Goal: Task Accomplishment & Management: Complete application form

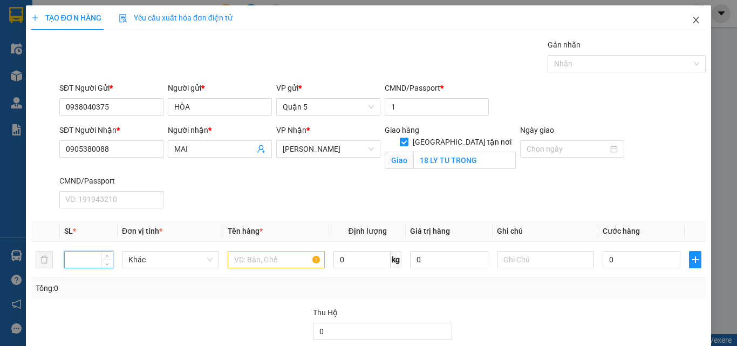
click at [694, 20] on icon "close" at bounding box center [697, 20] width 6 height 6
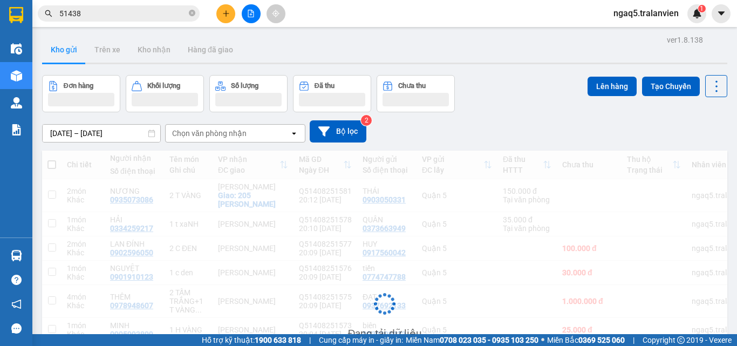
click at [689, 19] on div "1" at bounding box center [697, 13] width 19 height 19
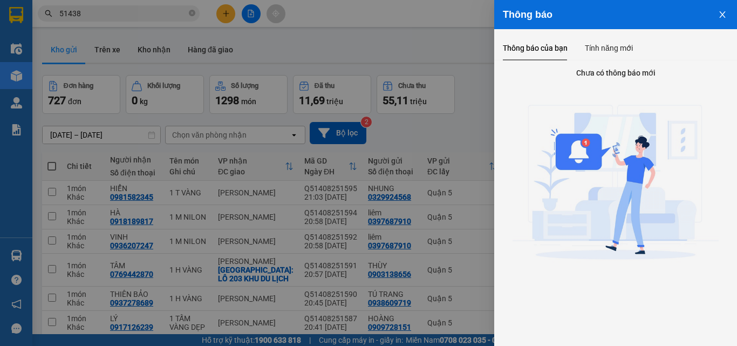
click at [151, 11] on div at bounding box center [368, 173] width 737 height 346
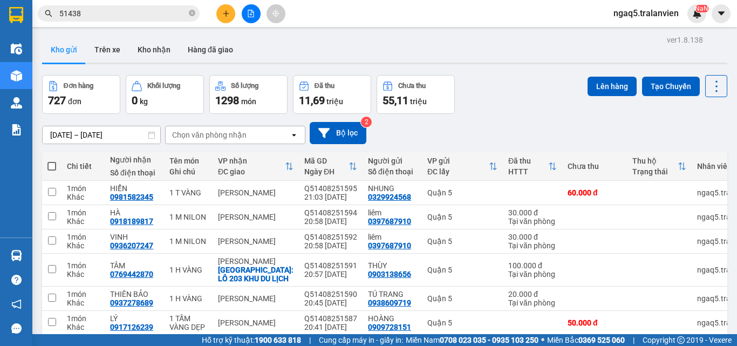
click at [113, 8] on input "51438" at bounding box center [122, 14] width 127 height 12
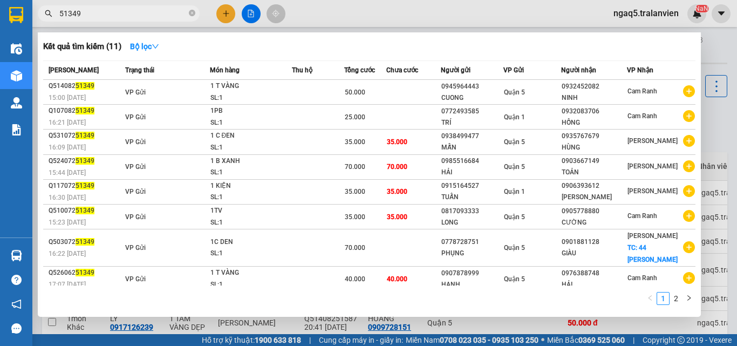
type input "51349"
click at [279, 329] on div at bounding box center [368, 173] width 737 height 346
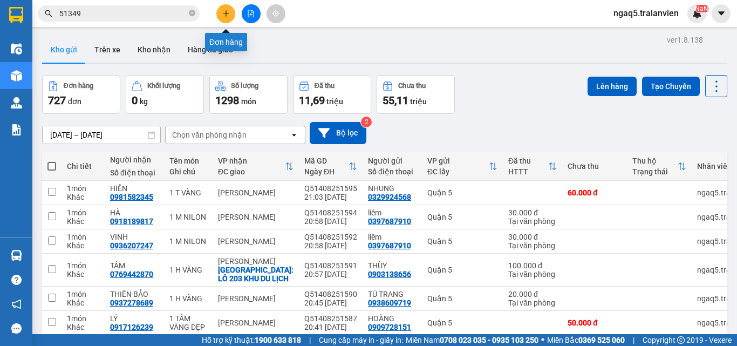
click at [231, 15] on button at bounding box center [225, 13] width 19 height 19
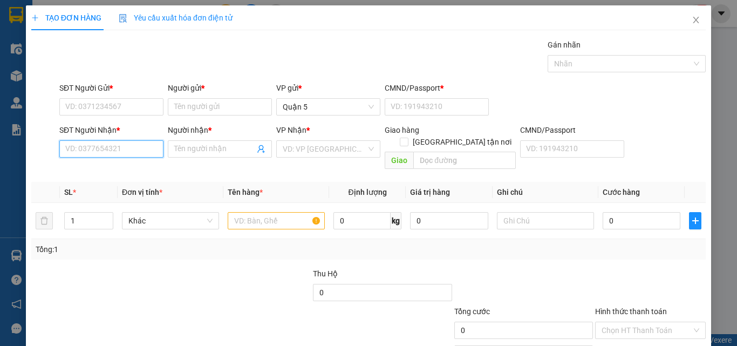
click at [103, 150] on input "SĐT Người Nhận *" at bounding box center [111, 148] width 104 height 17
click at [125, 172] on div "0905515051 - HÙNG" at bounding box center [110, 171] width 90 height 12
type input "0905515051"
type input "HÙNG"
type input "0905515051"
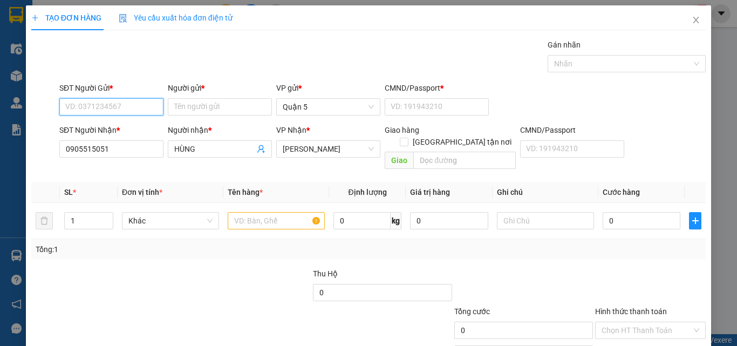
click at [125, 107] on input "SĐT Người Gửi *" at bounding box center [111, 106] width 104 height 17
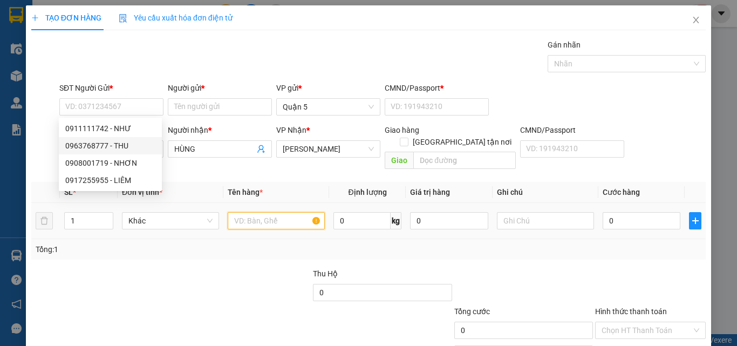
click at [269, 212] on input "text" at bounding box center [276, 220] width 97 height 17
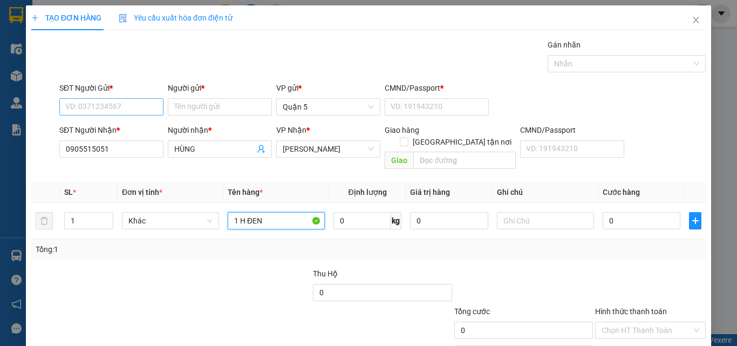
type input "1 H ĐEN"
click at [137, 110] on input "SĐT Người Gửi *" at bounding box center [111, 106] width 104 height 17
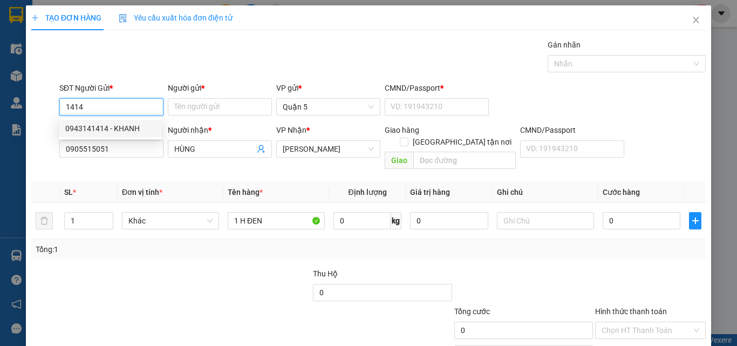
click at [109, 128] on div "0943141414 - KHANH" at bounding box center [110, 129] width 90 height 12
type input "0943141414"
type input "KHANH"
type input "1"
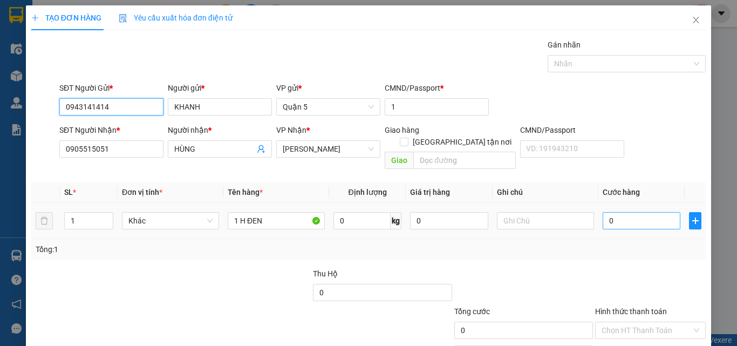
type input "0943141414"
click at [627, 212] on input "0" at bounding box center [642, 220] width 78 height 17
type input "3"
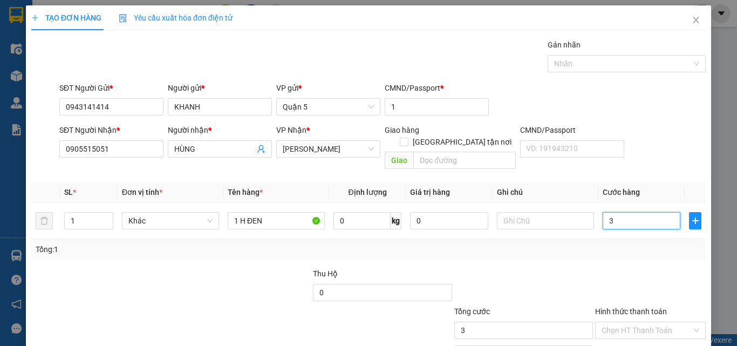
type input "30"
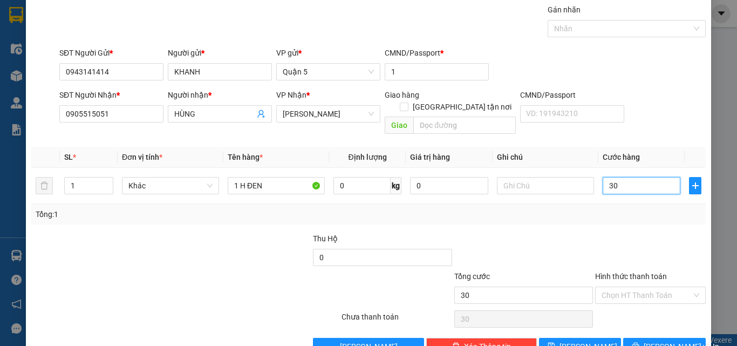
scroll to position [53, 0]
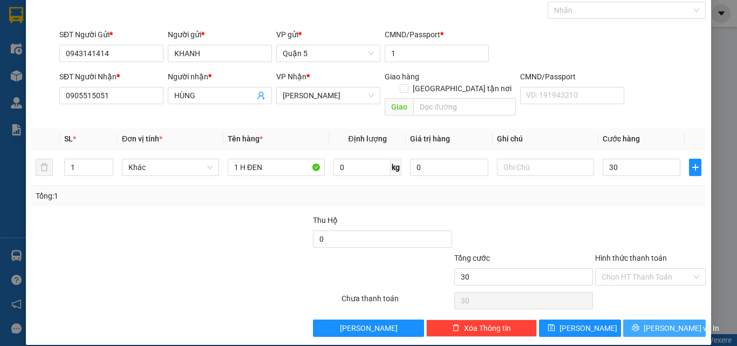
type input "30.000"
click at [661, 322] on span "[PERSON_NAME] và In" at bounding box center [682, 328] width 76 height 12
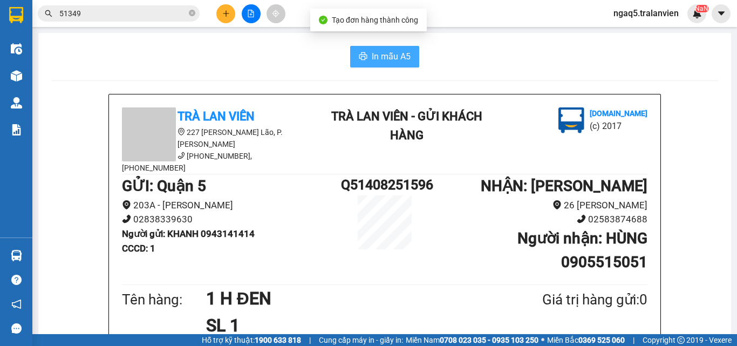
drag, startPoint x: 382, startPoint y: 59, endPoint x: 376, endPoint y: 82, distance: 23.3
click at [382, 59] on span "In mẫu A5" at bounding box center [391, 56] width 39 height 13
click at [206, 46] on div "In mẫu A5" at bounding box center [384, 57] width 667 height 22
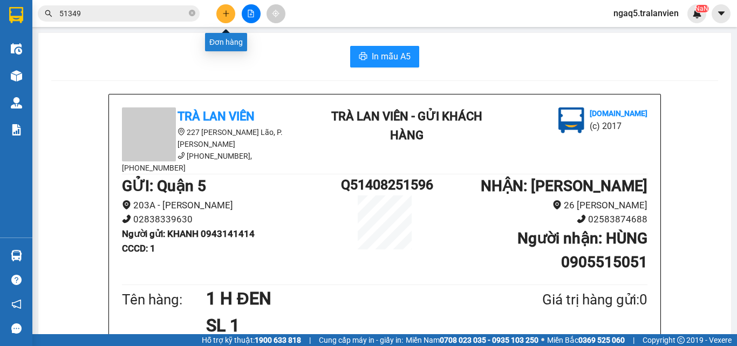
click at [220, 9] on button at bounding box center [225, 13] width 19 height 19
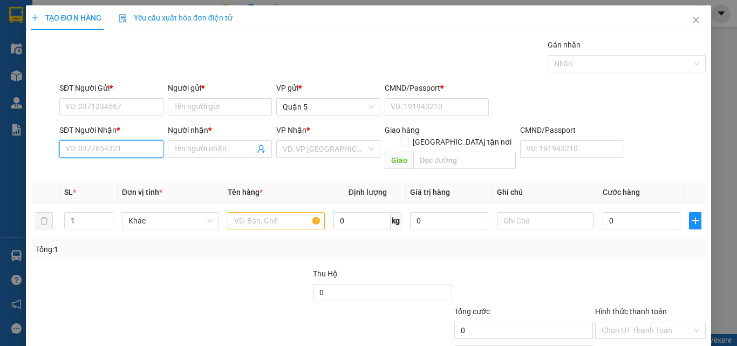
click at [103, 146] on input "SĐT Người Nhận *" at bounding box center [111, 148] width 104 height 17
click at [103, 146] on input "1323" at bounding box center [111, 148] width 104 height 17
click at [113, 167] on div "0818761323 - HỢP" at bounding box center [110, 171] width 90 height 12
type input "0818761323"
type input "HỢP"
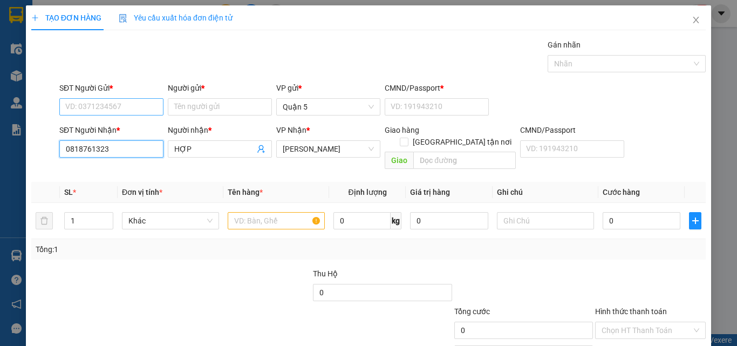
type input "0818761323"
click at [109, 110] on input "SĐT Người Gửi *" at bounding box center [111, 106] width 104 height 17
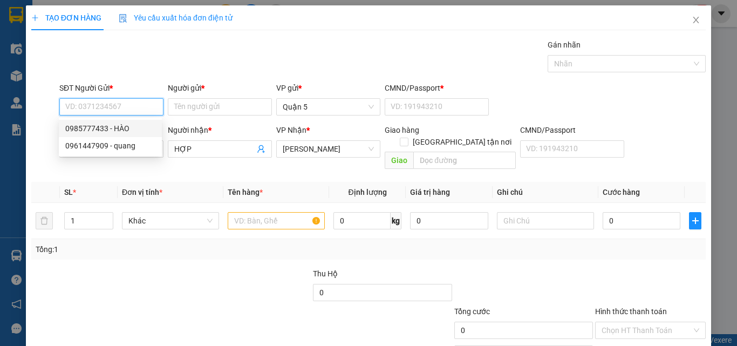
click at [107, 131] on div "0985777433 - HÀO" at bounding box center [110, 129] width 90 height 12
type input "0985777433"
type input "HÀO"
type input "121919723"
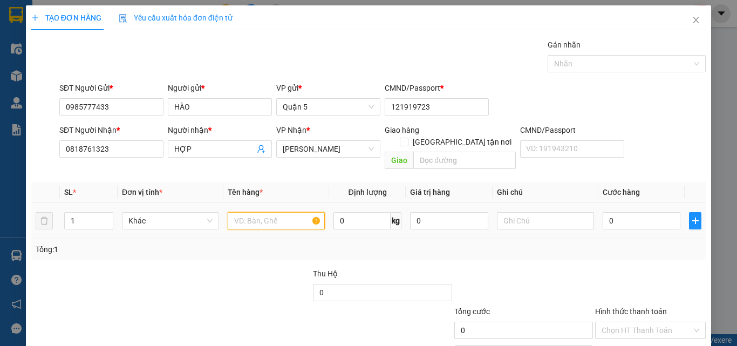
click at [271, 212] on input "text" at bounding box center [276, 220] width 97 height 17
type input "1 C NILON"
click at [637, 212] on input "0" at bounding box center [642, 220] width 78 height 17
type input "5"
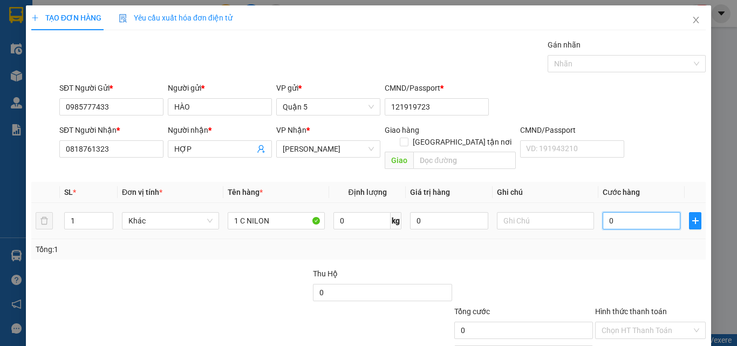
type input "5"
type input "50"
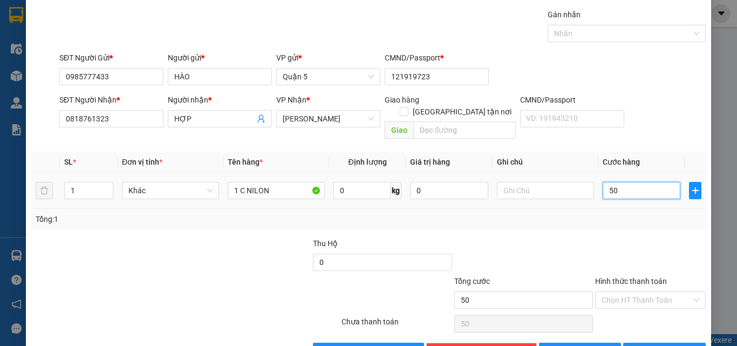
scroll to position [53, 0]
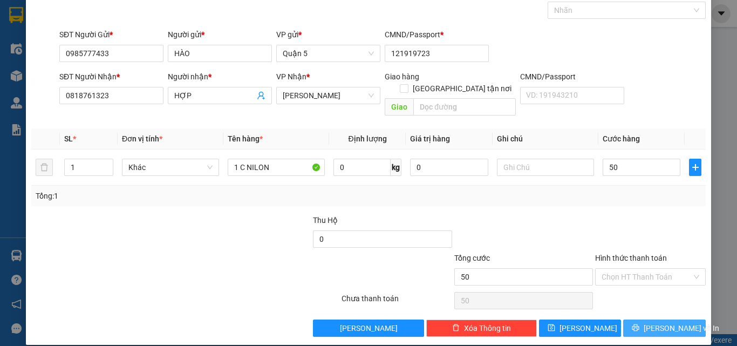
click at [639, 324] on icon "printer" at bounding box center [636, 327] width 7 height 7
type input "50.000"
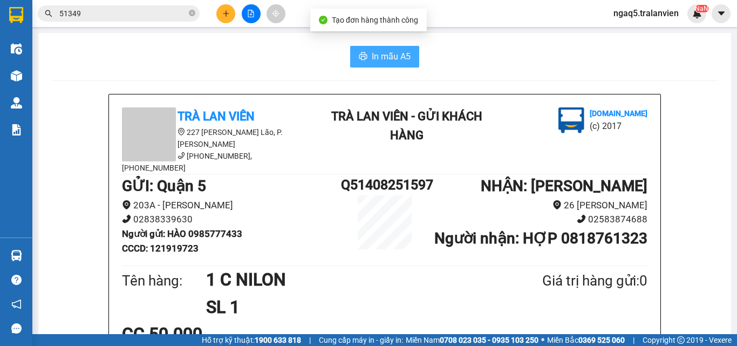
click at [388, 46] on button "In mẫu A5" at bounding box center [384, 57] width 69 height 22
drag, startPoint x: 419, startPoint y: 160, endPoint x: 737, endPoint y: 328, distance: 359.8
click at [737, 328] on main "In mẫu A5 Trà Lan Viên 227 [PERSON_NAME], P. [PERSON_NAME] Lão [PHONE_NUMBER], …" at bounding box center [368, 167] width 737 height 334
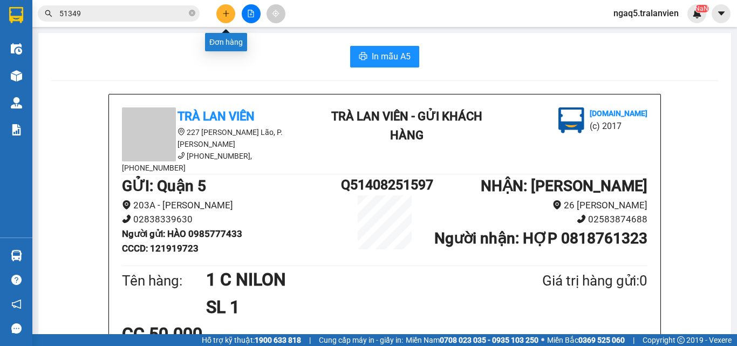
click at [232, 13] on button at bounding box center [225, 13] width 19 height 19
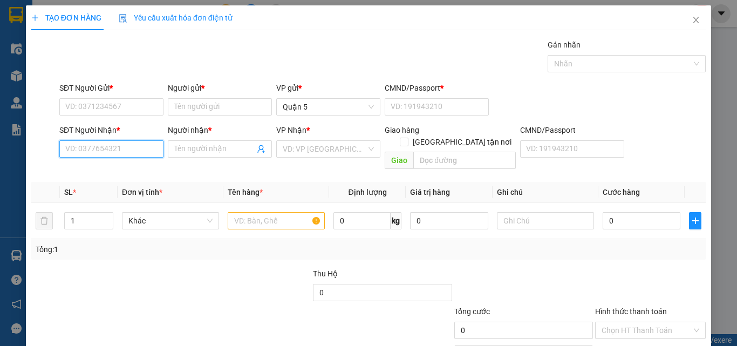
click at [108, 147] on input "SĐT Người Nhận *" at bounding box center [111, 148] width 104 height 17
click at [255, 212] on input "text" at bounding box center [276, 220] width 97 height 17
type input "1 B XANH+"
click at [114, 151] on input "SĐT Người Nhận *" at bounding box center [111, 148] width 104 height 17
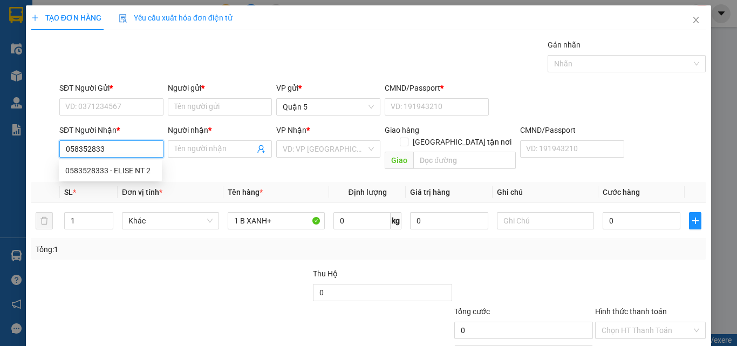
type input "0583528333"
click at [145, 177] on div "0583528333 - ELISE NT 2" at bounding box center [110, 170] width 103 height 17
type input "ELISE NT 2"
checkbox input "true"
type input "80 [PERSON_NAME]"
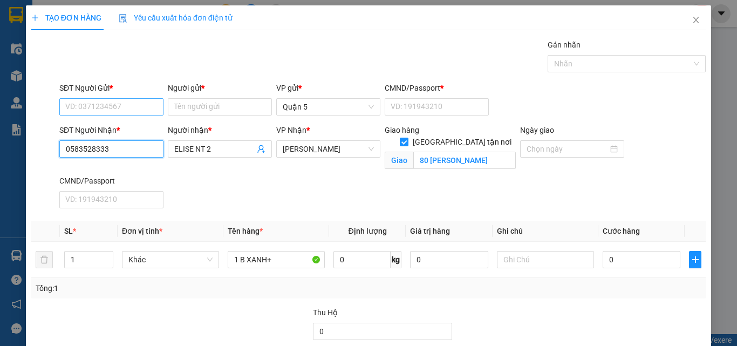
type input "0583528333"
click at [101, 105] on input "SĐT Người Gửi *" at bounding box center [111, 106] width 104 height 17
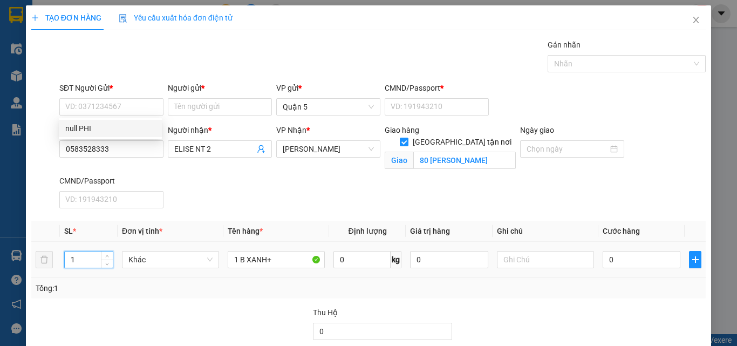
click at [81, 261] on input "1" at bounding box center [89, 260] width 48 height 16
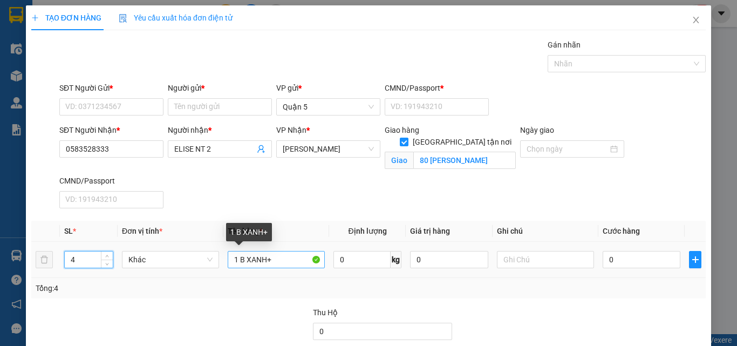
type input "4"
click at [296, 260] on input "1 B XANH+" at bounding box center [276, 259] width 97 height 17
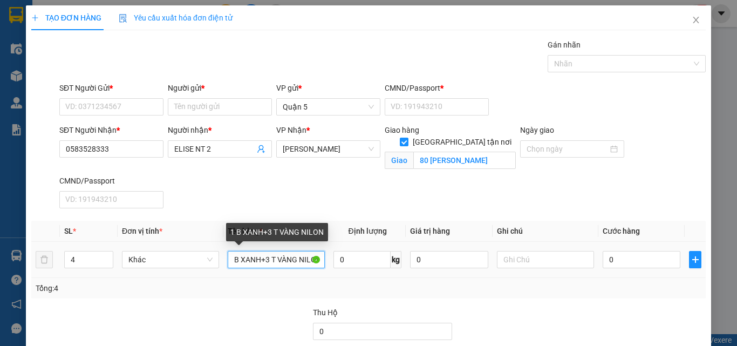
scroll to position [0, 11]
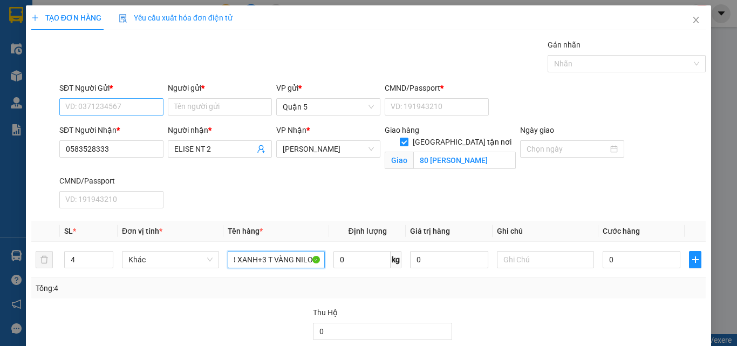
type input "1 B XANH+3 T VÀNG NILON"
click at [92, 103] on input "SĐT Người Gửi *" at bounding box center [111, 106] width 104 height 17
type input "0936201768"
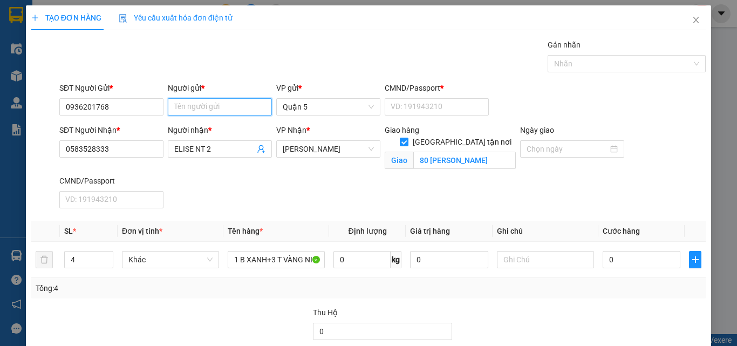
click at [194, 106] on input "Người gửi *" at bounding box center [220, 106] width 104 height 17
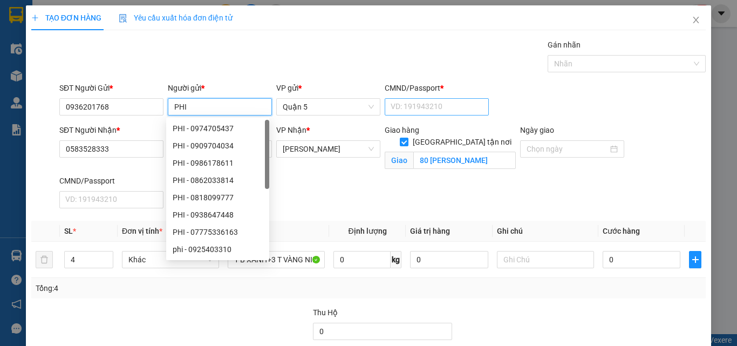
type input "PHI"
click at [390, 100] on input "CMND/Passport *" at bounding box center [437, 106] width 104 height 17
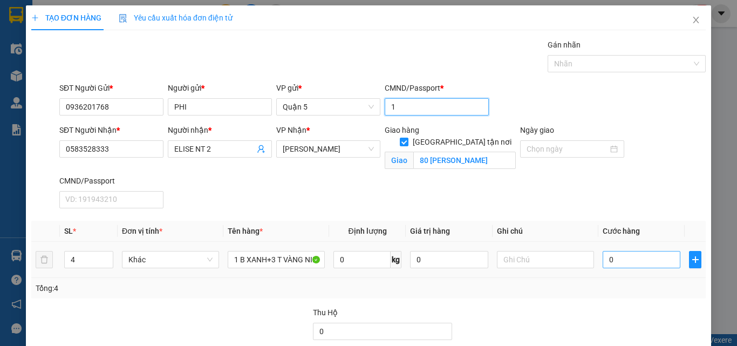
type input "1"
click at [637, 262] on input "0" at bounding box center [642, 259] width 78 height 17
type input "5"
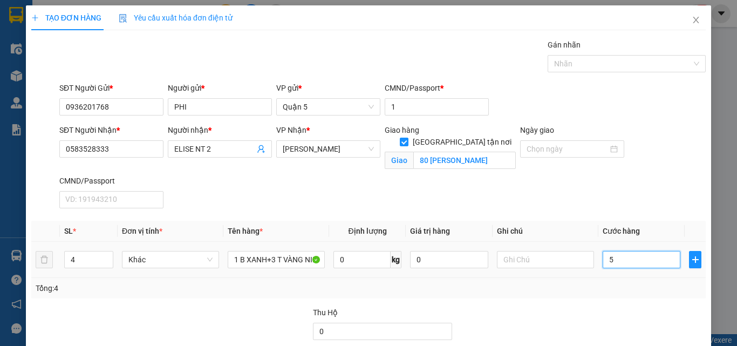
type input "53"
type input "530"
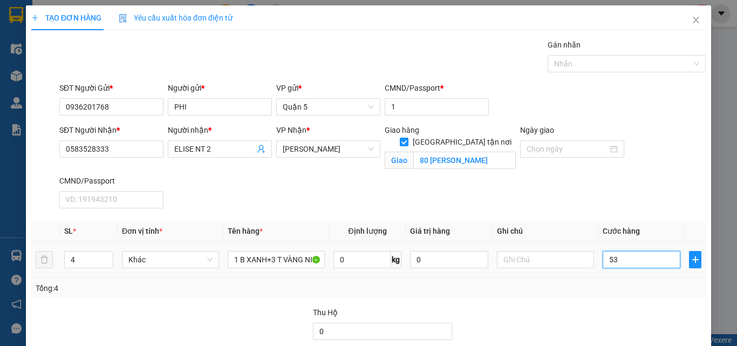
type input "530"
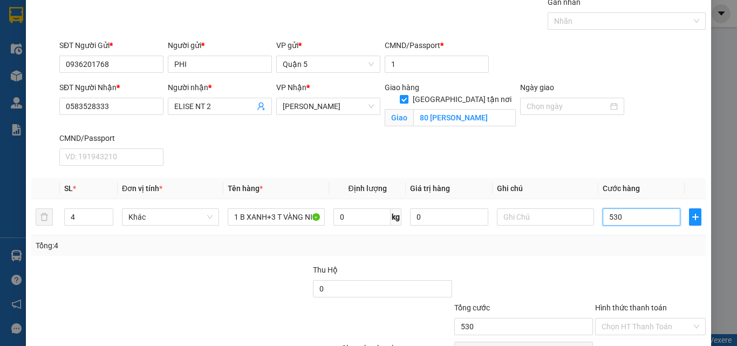
scroll to position [104, 0]
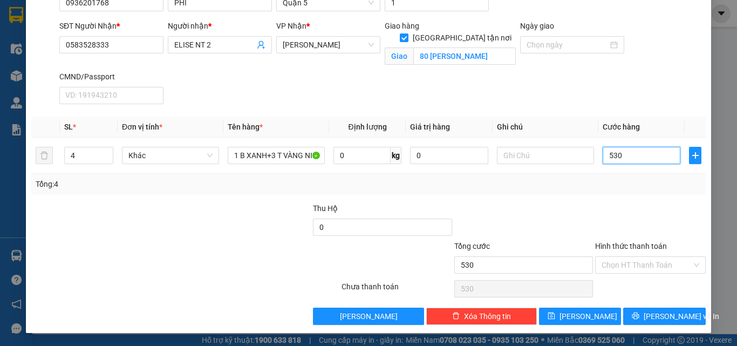
type input "53"
type input "5"
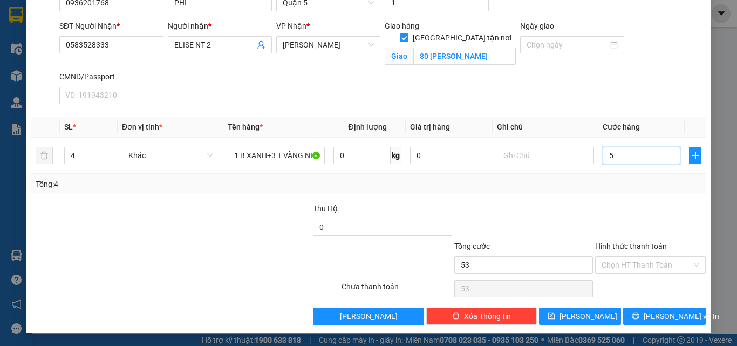
type input "5"
type input "55"
type input "550"
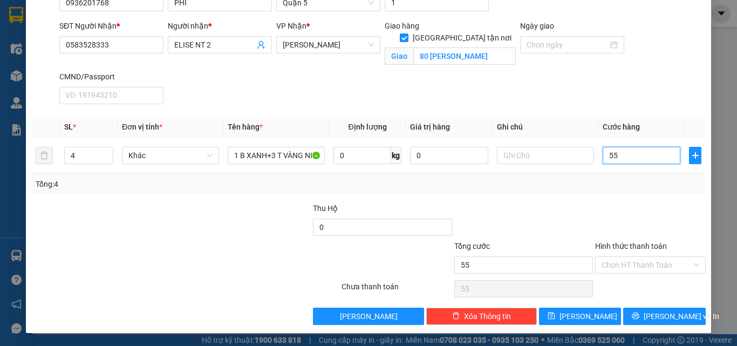
type input "550"
type input "55"
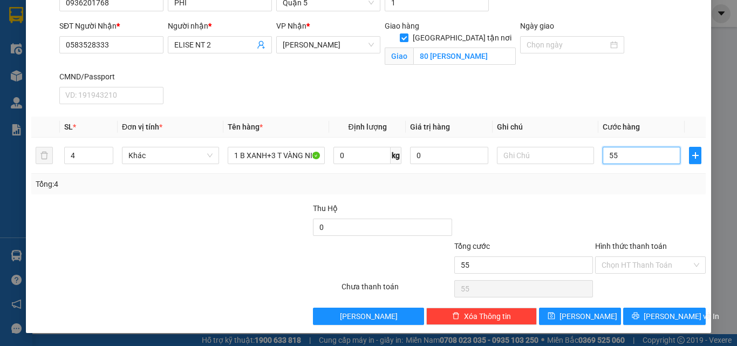
type input "5"
type input "53"
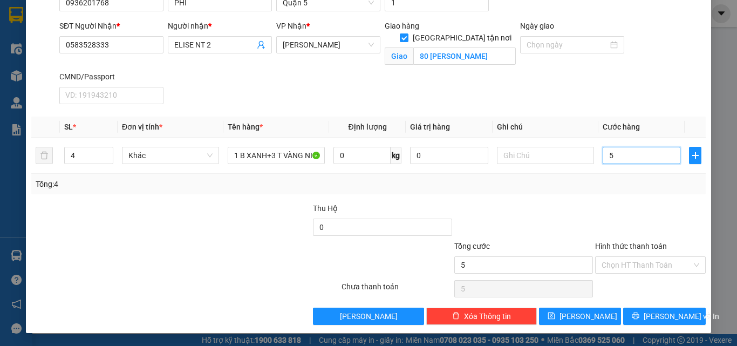
type input "53"
type input "530"
click at [637, 247] on label "Hình thức thanh toán" at bounding box center [631, 246] width 72 height 9
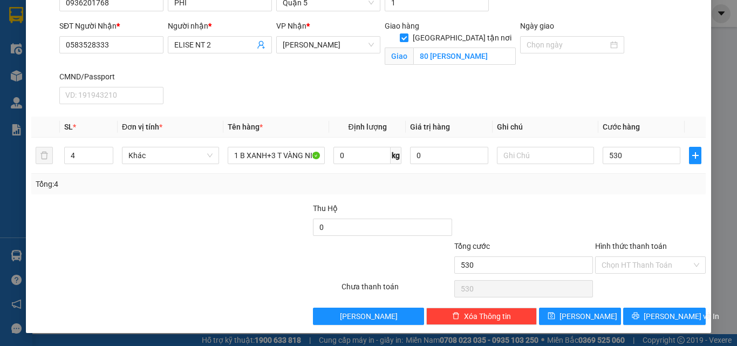
click at [637, 257] on input "Hình thức thanh toán" at bounding box center [647, 265] width 90 height 16
type input "530.000"
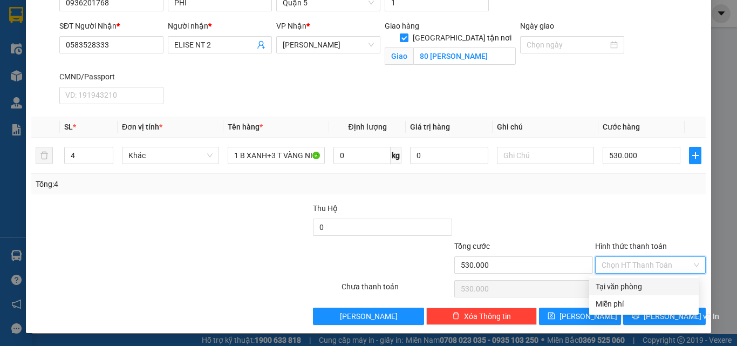
click at [631, 287] on div "Tại văn phòng" at bounding box center [644, 287] width 97 height 12
type input "0"
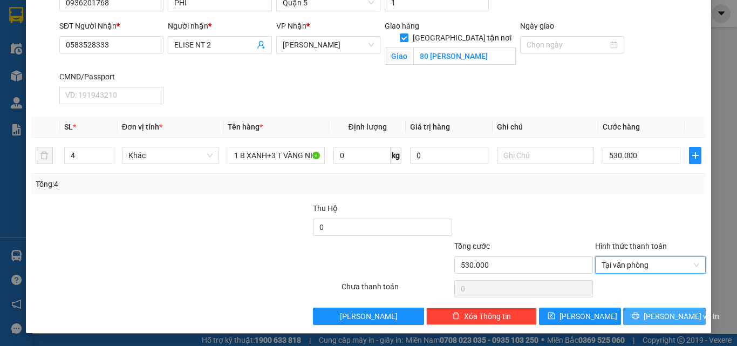
click at [631, 312] on button "[PERSON_NAME] và In" at bounding box center [665, 316] width 83 height 17
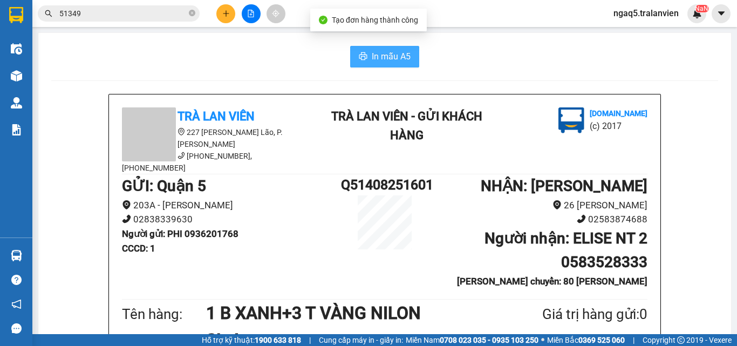
click at [375, 53] on span "In mẫu A5" at bounding box center [391, 56] width 39 height 13
drag, startPoint x: 165, startPoint y: 51, endPoint x: 190, endPoint y: 39, distance: 28.0
click at [165, 51] on div "In mẫu A5" at bounding box center [384, 57] width 667 height 22
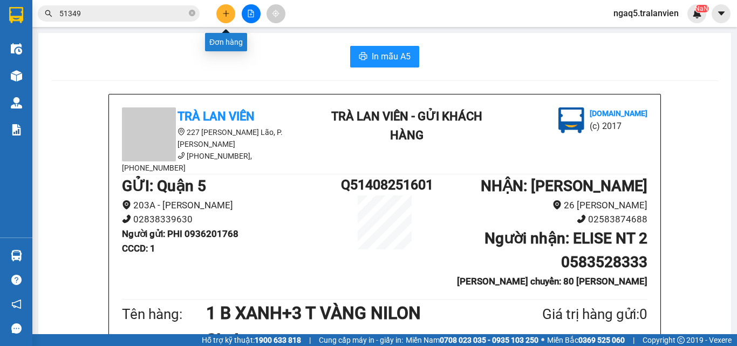
click at [224, 13] on icon "plus" at bounding box center [226, 13] width 6 height 1
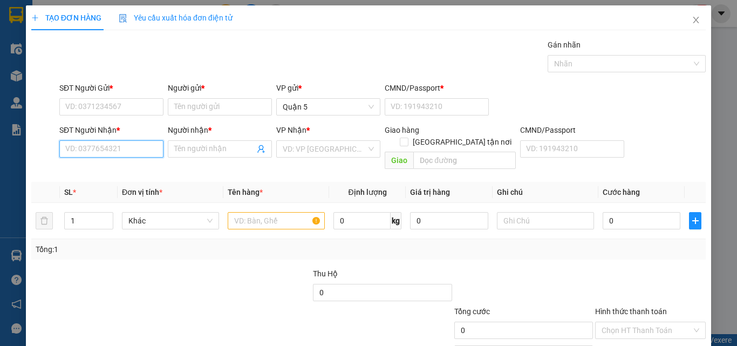
click at [91, 154] on input "SĐT Người Nhận *" at bounding box center [111, 148] width 104 height 17
click at [235, 212] on input "text" at bounding box center [276, 220] width 97 height 17
click at [117, 154] on input "SĐT Người Nhận *" at bounding box center [111, 148] width 104 height 17
type input "0583822373"
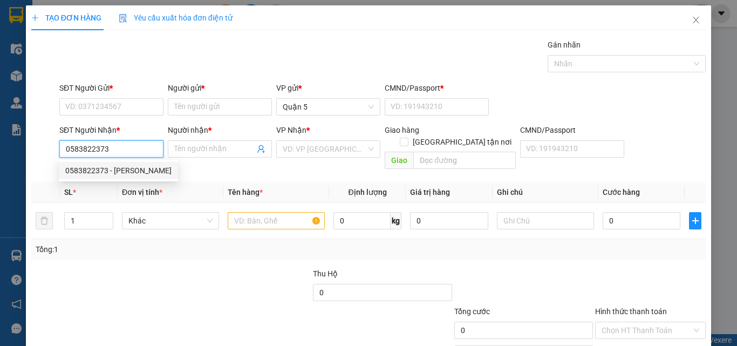
click at [123, 171] on div "0583822373 - [PERSON_NAME]" at bounding box center [118, 171] width 106 height 12
type input "[PERSON_NAME]"
checkbox input "true"
type input "74 [GEOGRAPHIC_DATA]"
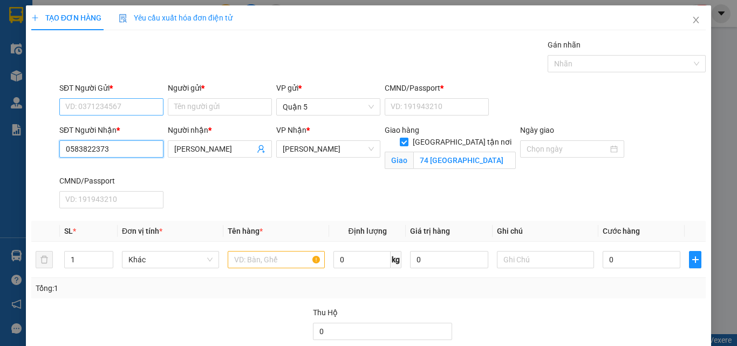
type input "0583822373"
click at [103, 104] on input "SĐT Người Gửi *" at bounding box center [111, 106] width 104 height 17
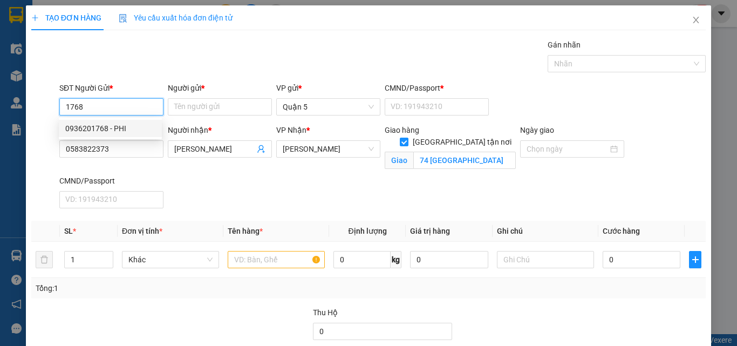
click at [113, 129] on div "0936201768 - PHI" at bounding box center [110, 129] width 90 height 12
type input "0936201768"
type input "PHI"
type input "1"
type input "0936201768"
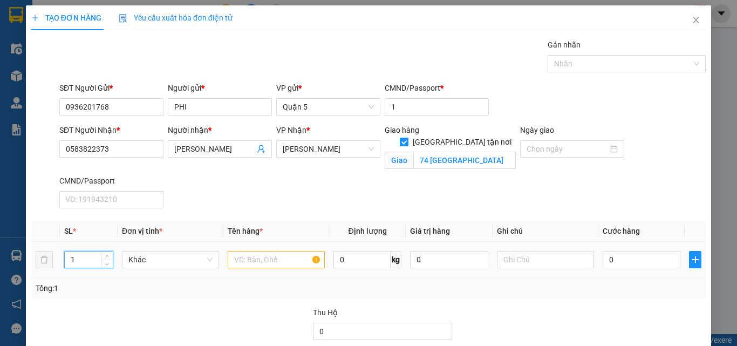
click at [77, 265] on input "1" at bounding box center [89, 260] width 48 height 16
type input "5"
click at [247, 260] on input "text" at bounding box center [276, 259] width 97 height 17
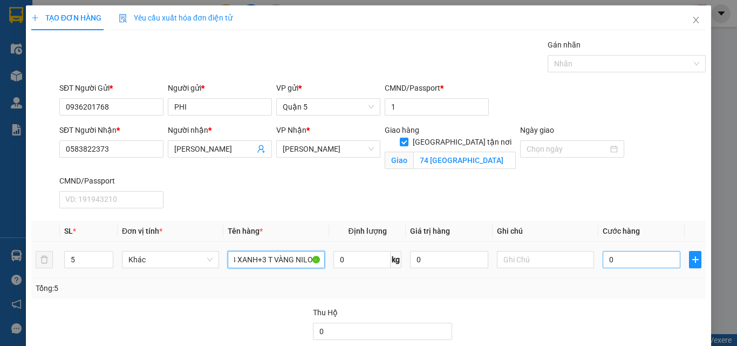
type input "2 B XANH+3 T VÀNG NILON"
click at [623, 258] on input "0" at bounding box center [642, 259] width 78 height 17
click at [612, 262] on input "0" at bounding box center [642, 259] width 78 height 17
type input "05"
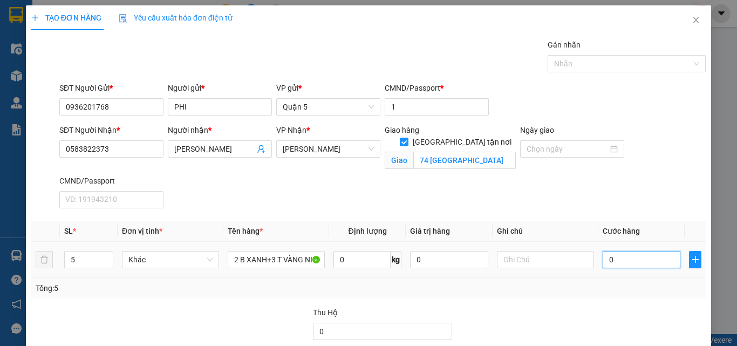
type input "5"
type input "052"
type input "52"
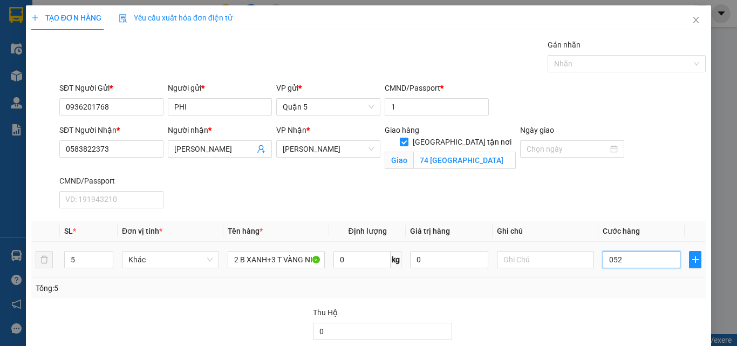
type input "0.520"
type input "520"
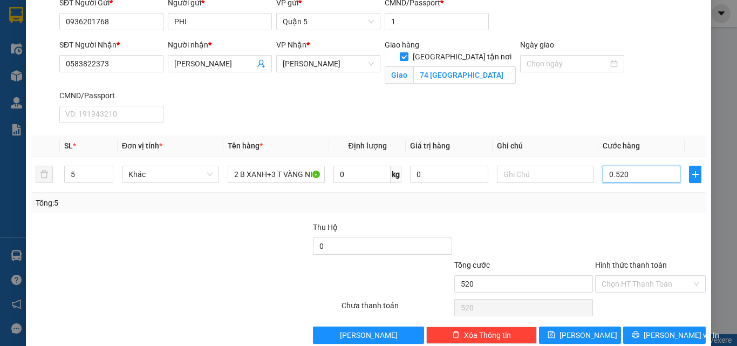
scroll to position [104, 0]
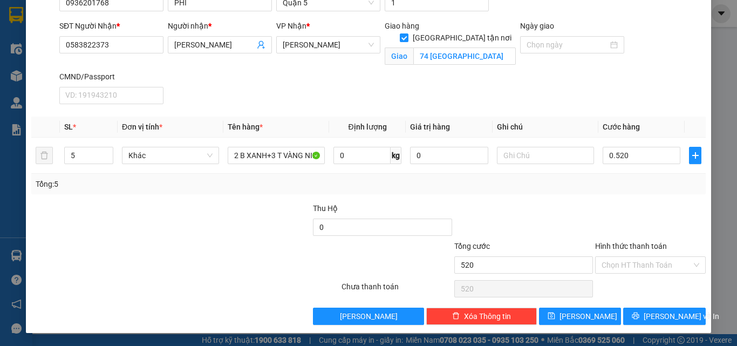
type input "520.000"
click at [635, 242] on label "Hình thức thanh toán" at bounding box center [631, 246] width 72 height 9
click at [635, 257] on input "Hình thức thanh toán" at bounding box center [647, 265] width 90 height 16
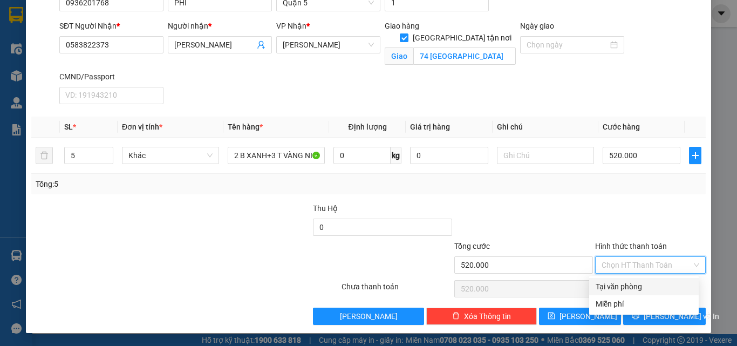
click at [626, 285] on div "Tại văn phòng" at bounding box center [644, 287] width 97 height 12
type input "0"
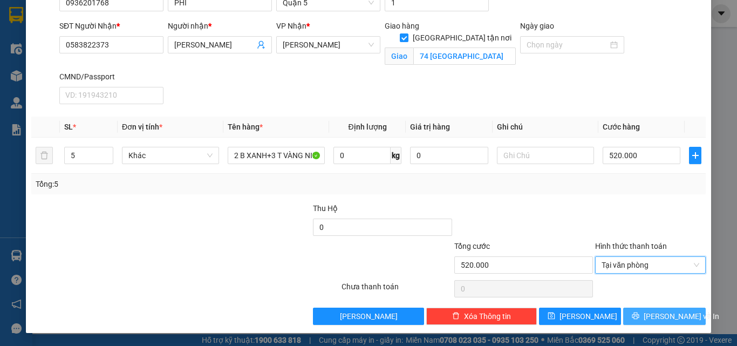
click at [631, 308] on button "[PERSON_NAME] và In" at bounding box center [665, 316] width 83 height 17
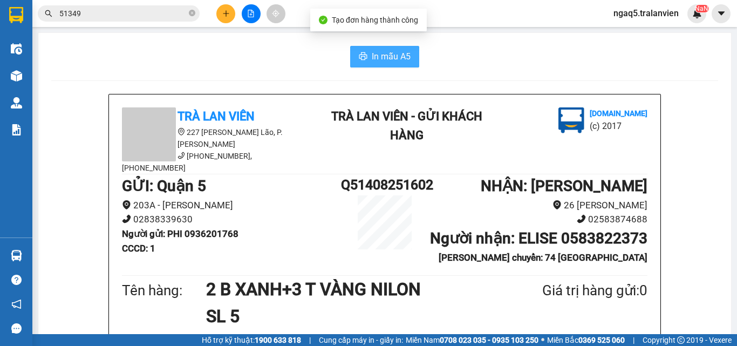
click at [389, 58] on span "In mẫu A5" at bounding box center [391, 56] width 39 height 13
click at [227, 16] on icon "plus" at bounding box center [226, 14] width 8 height 8
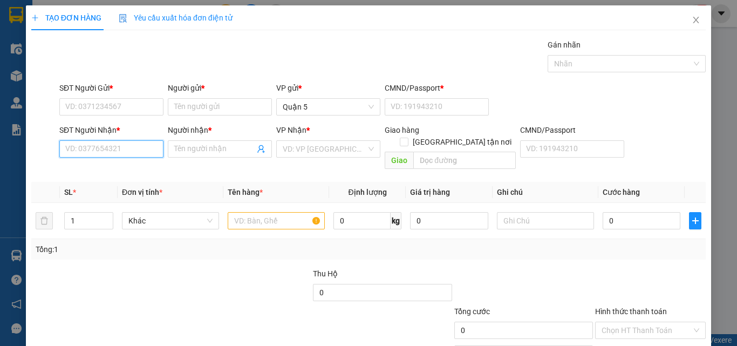
click at [117, 147] on input "SĐT Người Nhận *" at bounding box center [111, 148] width 104 height 17
type input "0394210244"
click at [126, 166] on div "0394210244 - HỒNG" at bounding box center [110, 171] width 90 height 12
type input "HỒNG"
type input "0394210244"
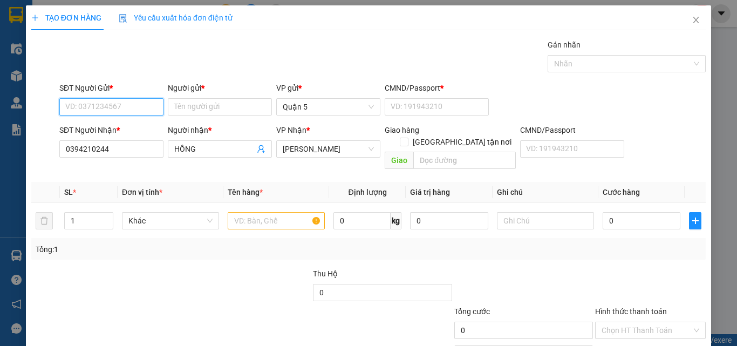
click at [117, 109] on input "SĐT Người Gửi *" at bounding box center [111, 106] width 104 height 17
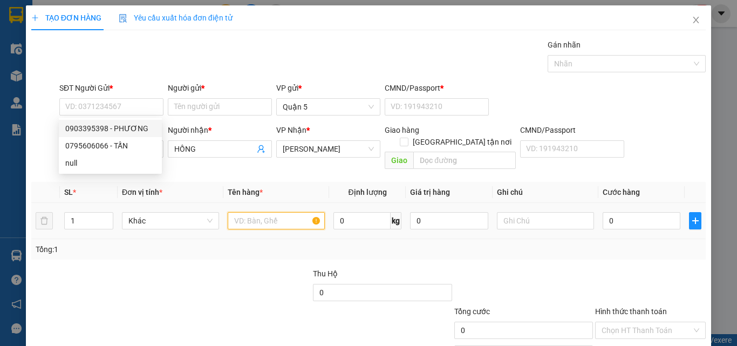
click at [263, 214] on input "text" at bounding box center [276, 220] width 97 height 17
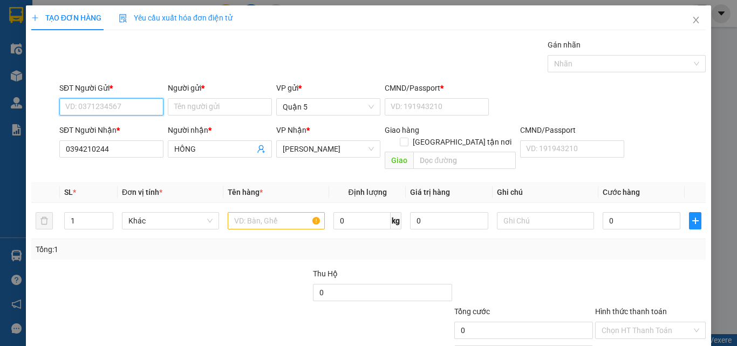
click at [92, 101] on input "SĐT Người Gửi *" at bounding box center [111, 106] width 104 height 17
click at [114, 122] on div "0795606066 - TẤN" at bounding box center [110, 128] width 103 height 17
type input "0795606066"
type input "TẤN"
type input "07909703099"
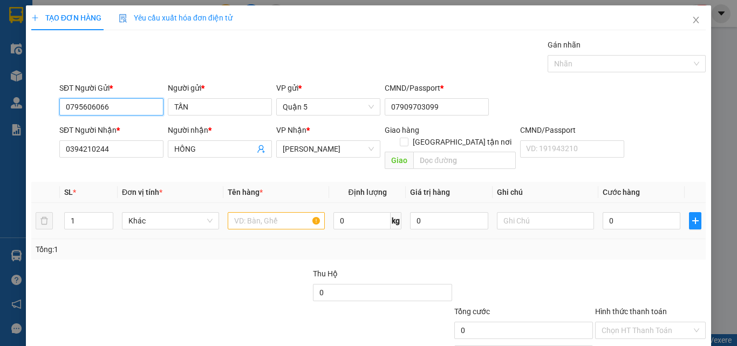
type input "0795606066"
click at [261, 212] on input "text" at bounding box center [276, 220] width 97 height 17
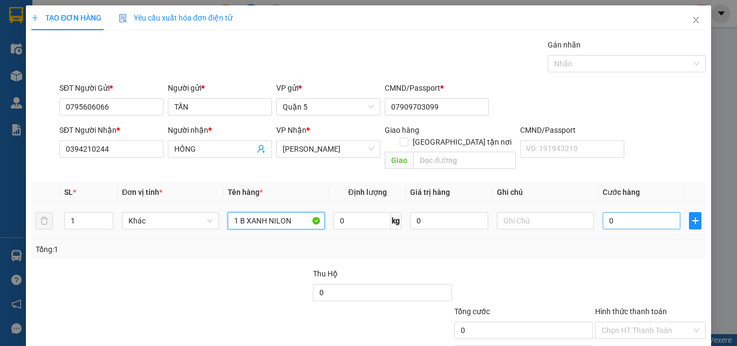
type input "1 B XANH NILON"
click at [631, 214] on input "0" at bounding box center [642, 220] width 78 height 17
type input "6"
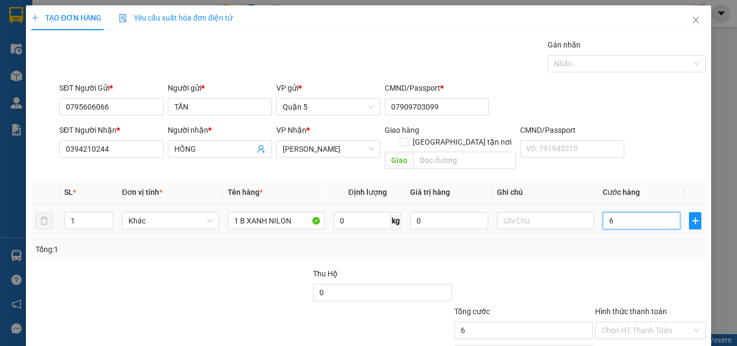
type input "60"
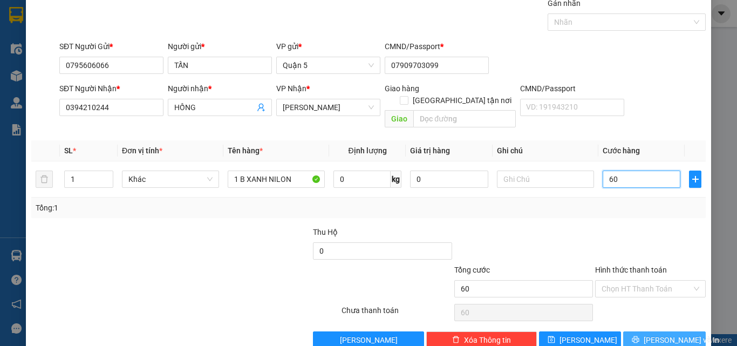
scroll to position [53, 0]
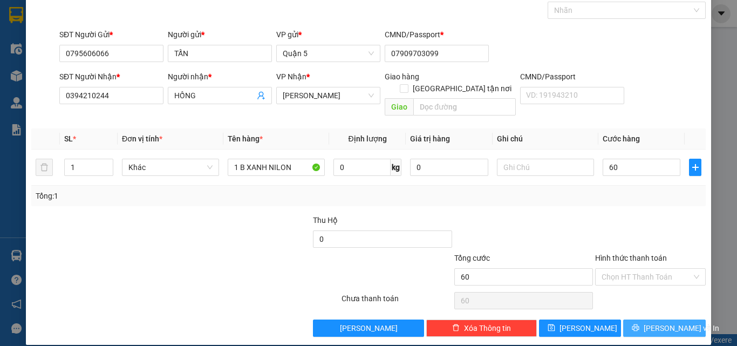
type input "60.000"
click at [633, 320] on button "[PERSON_NAME] và In" at bounding box center [665, 328] width 83 height 17
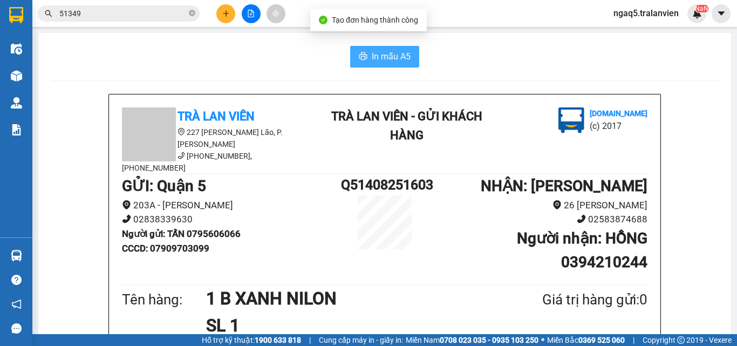
click at [391, 58] on span "In mẫu A5" at bounding box center [391, 56] width 39 height 13
drag, startPoint x: 152, startPoint y: 57, endPoint x: 219, endPoint y: 24, distance: 74.6
click at [154, 55] on div "In mẫu A5" at bounding box center [384, 57] width 667 height 22
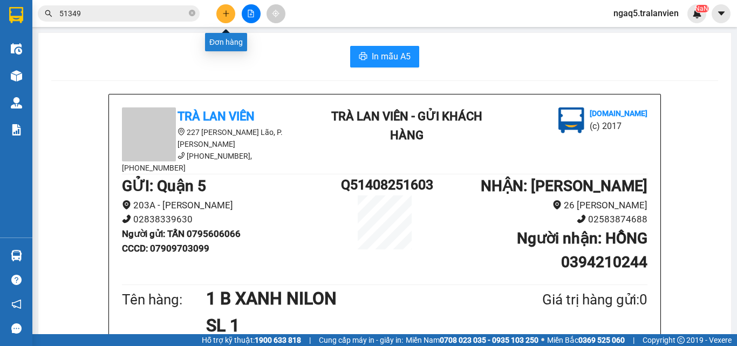
click at [227, 13] on icon "plus" at bounding box center [226, 13] width 6 height 1
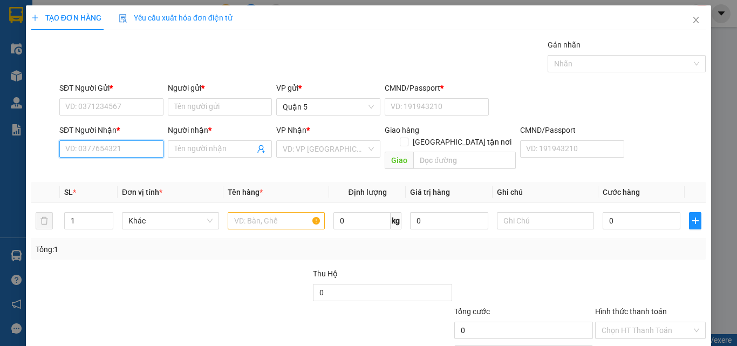
click at [98, 153] on input "SĐT Người Nhận *" at bounding box center [111, 148] width 104 height 17
type input "0817476209"
click at [143, 175] on div "0817476209 - MÀEDAHMED" at bounding box center [112, 171] width 95 height 12
type input "MÀEDAHMED"
type input "0817476209"
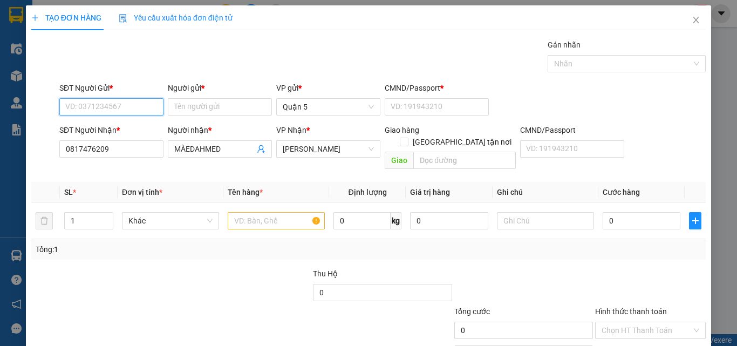
click at [127, 104] on input "SĐT Người Gửi *" at bounding box center [111, 106] width 104 height 17
click at [126, 131] on div "0907692417 - HOA" at bounding box center [110, 129] width 90 height 12
type input "0907692417"
type input "HOA"
type input "1"
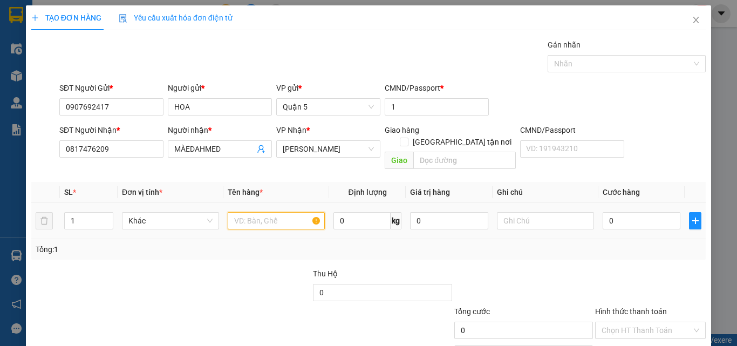
click at [292, 212] on input "text" at bounding box center [276, 220] width 97 height 17
type input "1 T XỐP"
click at [646, 214] on input "0" at bounding box center [642, 220] width 78 height 17
type input "5"
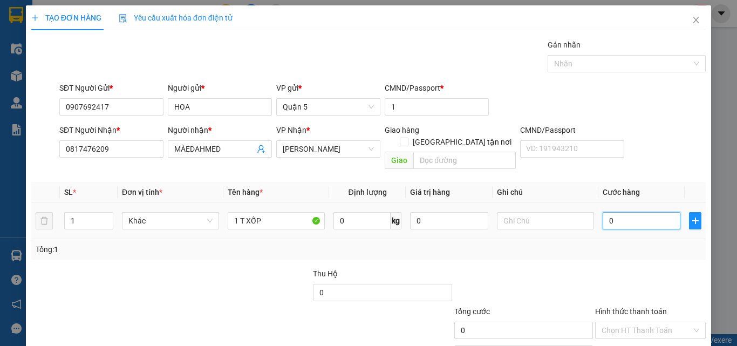
type input "5"
type input "50"
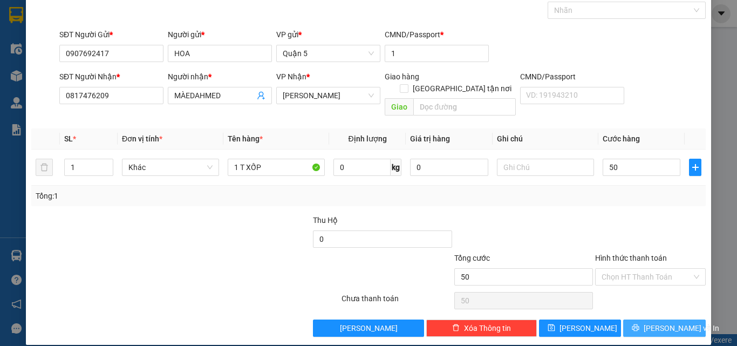
type input "50.000"
click at [650, 322] on span "[PERSON_NAME] và In" at bounding box center [682, 328] width 76 height 12
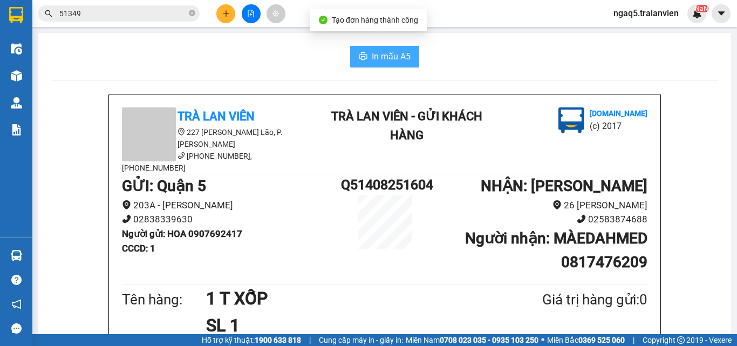
click at [381, 66] on button "In mẫu A5" at bounding box center [384, 57] width 69 height 22
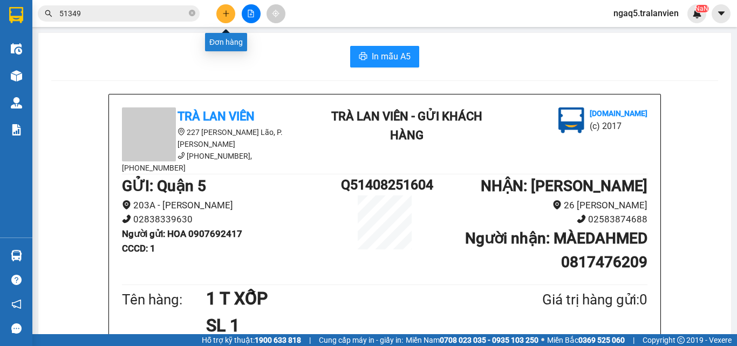
click at [224, 13] on icon "plus" at bounding box center [226, 13] width 6 height 1
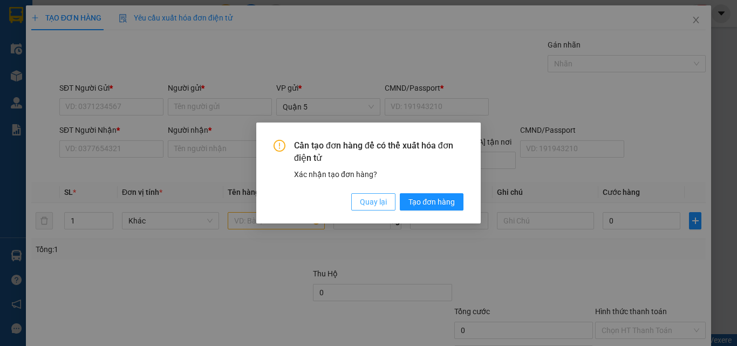
drag, startPoint x: 374, startPoint y: 205, endPoint x: 185, endPoint y: 163, distance: 194.1
click at [371, 201] on span "Quay lại" at bounding box center [373, 202] width 27 height 12
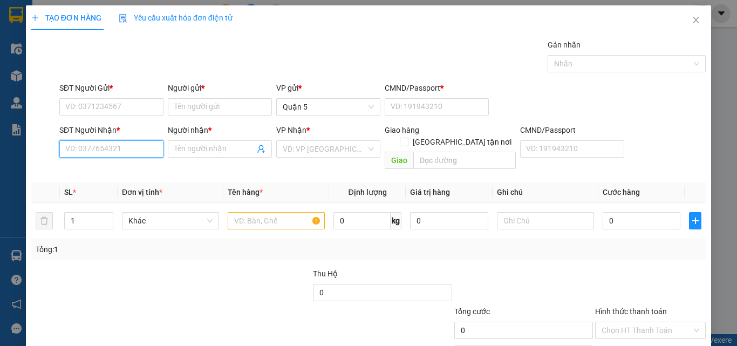
click at [133, 154] on input "SĐT Người Nhận *" at bounding box center [111, 148] width 104 height 17
type input "0981144151"
click at [117, 171] on div "0981144151 - HÙNG" at bounding box center [110, 171] width 90 height 12
type input "HÙNG"
type input "0981144151"
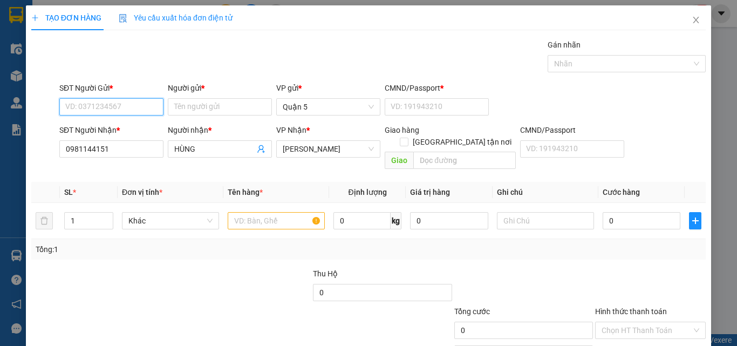
click at [95, 110] on input "SĐT Người Gửi *" at bounding box center [111, 106] width 104 height 17
type input "0938029033"
drag, startPoint x: 125, startPoint y: 130, endPoint x: 141, endPoint y: 132, distance: 15.8
click at [126, 130] on div "0938029033 - GIANG" at bounding box center [110, 129] width 90 height 12
type input "GIANG"
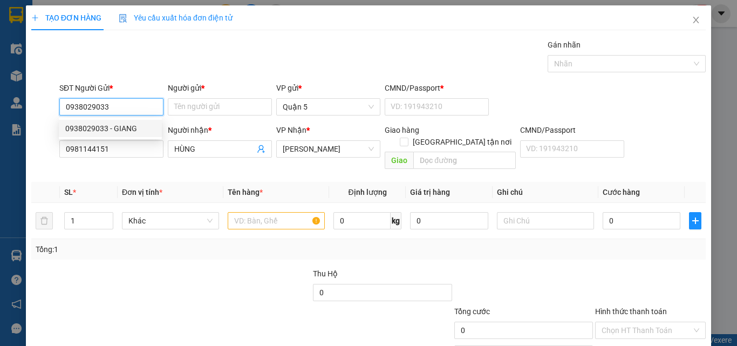
type input "1"
type input "0938029033"
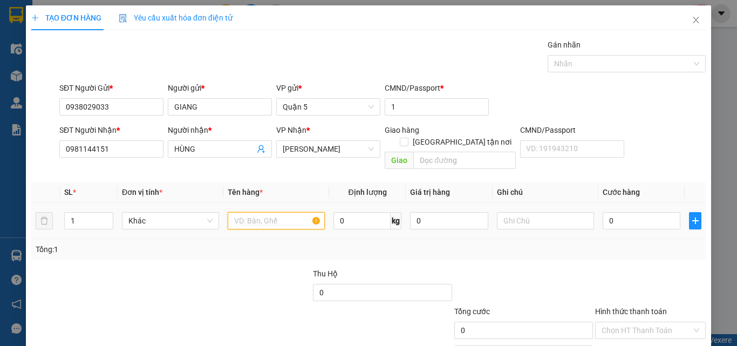
click at [249, 212] on input "text" at bounding box center [276, 220] width 97 height 17
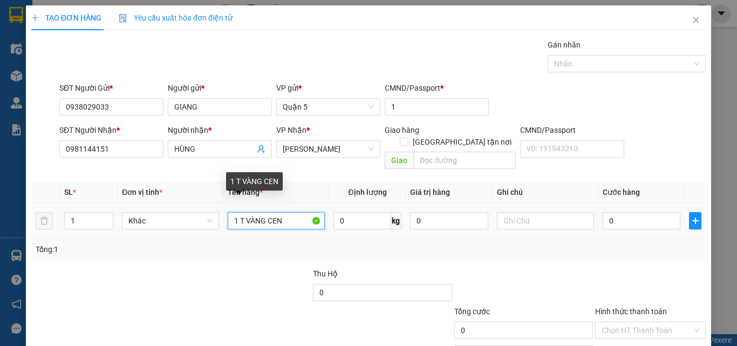
click at [270, 212] on input "1 T VÀNG CEN" at bounding box center [276, 220] width 97 height 17
type input "1 T VÀNG DEN"
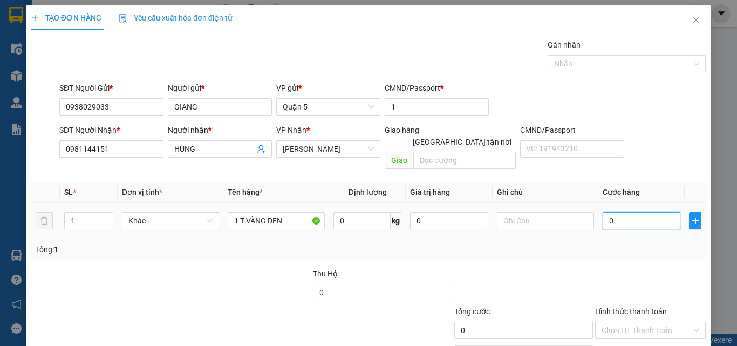
click at [617, 212] on input "0" at bounding box center [642, 220] width 78 height 17
type input "4"
type input "40"
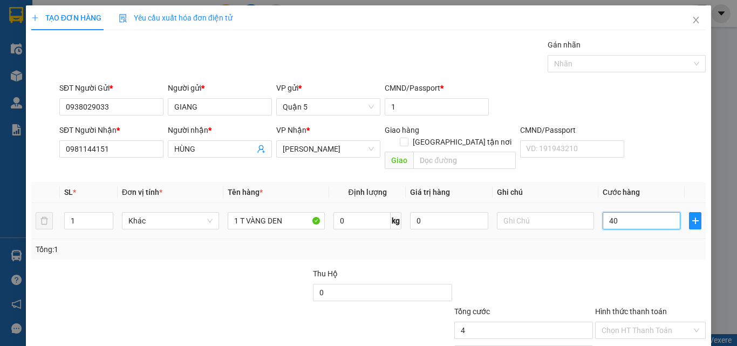
type input "40"
type input "40.000"
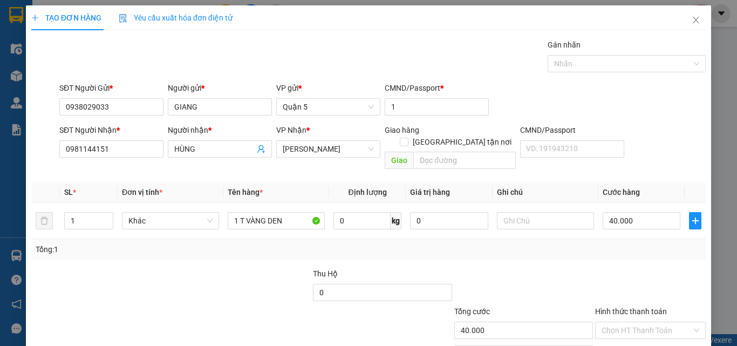
click at [640, 184] on th "Cước hàng" at bounding box center [642, 192] width 86 height 21
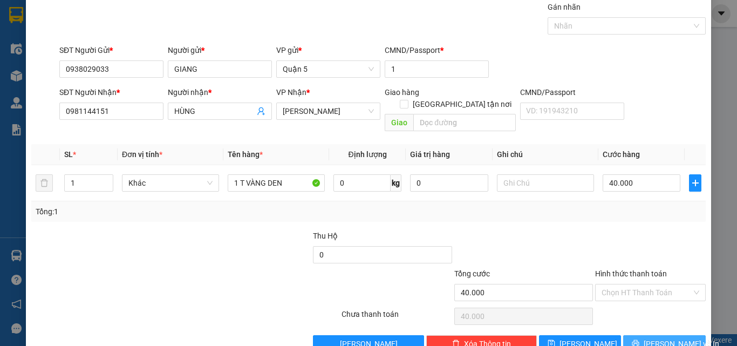
scroll to position [53, 0]
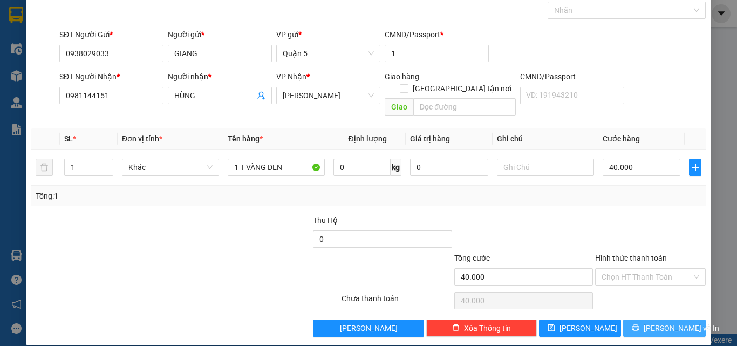
click at [645, 320] on button "[PERSON_NAME] và In" at bounding box center [665, 328] width 83 height 17
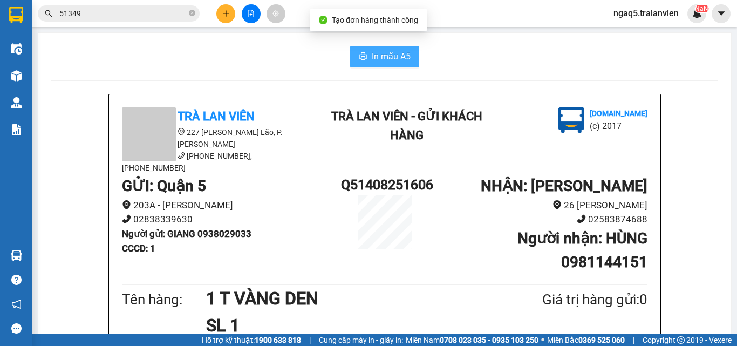
click at [377, 57] on span "In mẫu A5" at bounding box center [391, 56] width 39 height 13
click at [147, 59] on div "In mẫu A5" at bounding box center [384, 57] width 667 height 22
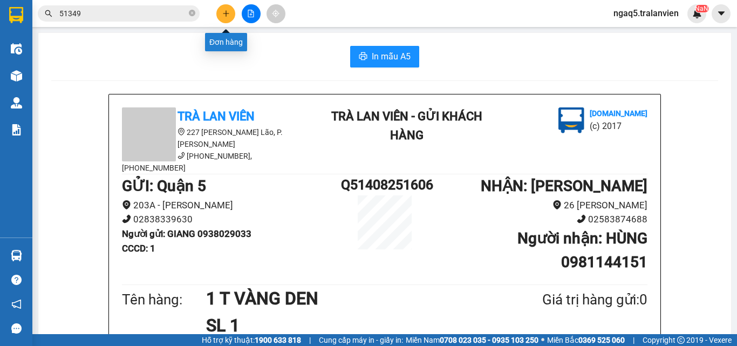
click at [226, 16] on icon "plus" at bounding box center [226, 14] width 8 height 8
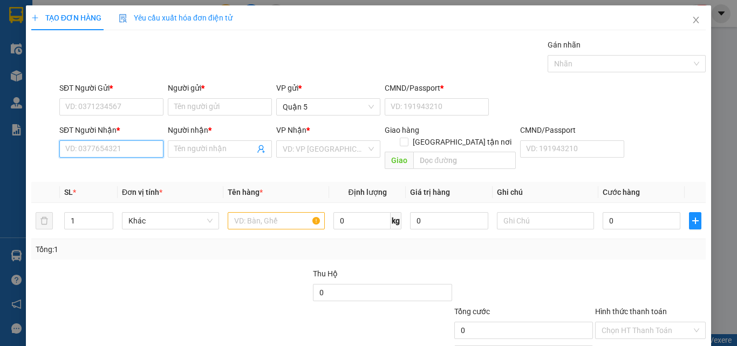
click at [94, 141] on input "SĐT Người Nhận *" at bounding box center [111, 148] width 104 height 17
click at [114, 152] on input "3322" at bounding box center [111, 148] width 104 height 17
click at [103, 172] on div "0935793322 - VY" at bounding box center [110, 171] width 90 height 12
type input "0935793322"
type input "VY"
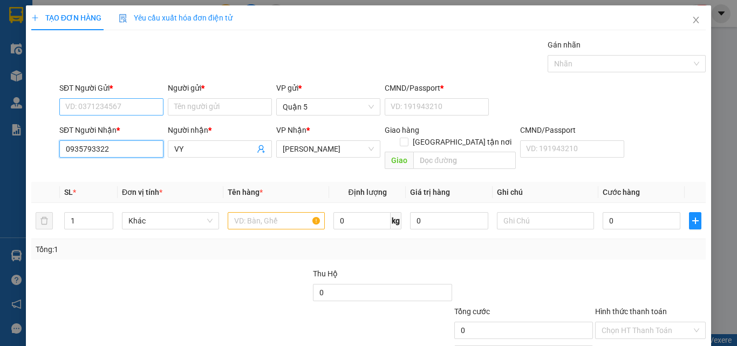
type input "0935793322"
click at [93, 109] on input "SĐT Người Gửi *" at bounding box center [111, 106] width 104 height 17
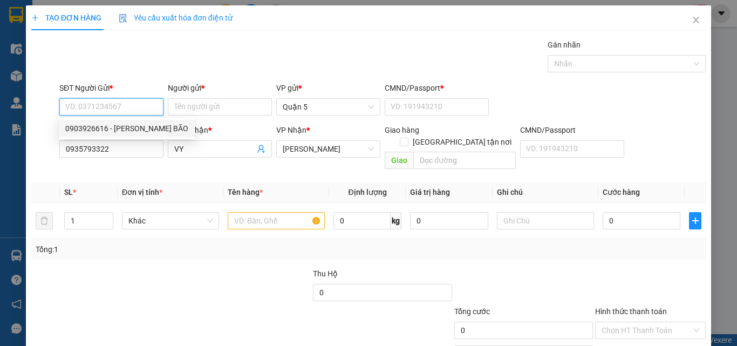
click at [139, 129] on div "0903926616 - [PERSON_NAME] BÃO" at bounding box center [126, 129] width 123 height 12
type input "0903926616"
type input "[PERSON_NAME] BÃO"
type input "079078013555"
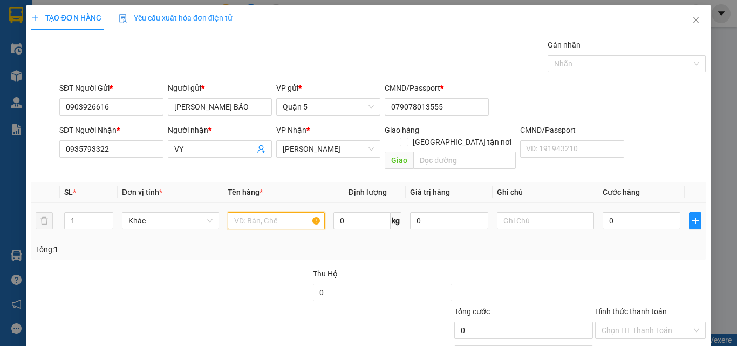
click at [236, 212] on input "text" at bounding box center [276, 220] width 97 height 17
type input "1 T VÀNG NILON"
click at [623, 213] on input "0" at bounding box center [642, 220] width 78 height 17
type input "4"
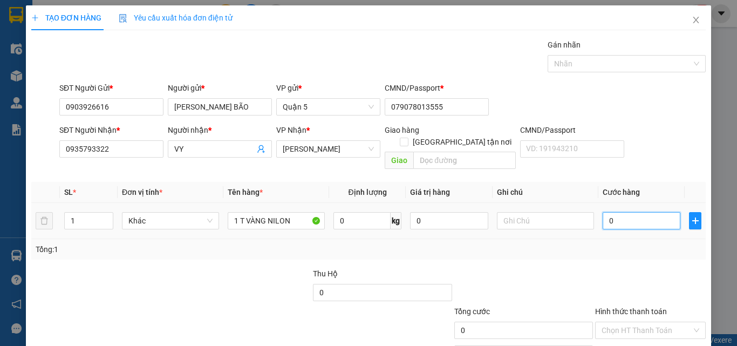
type input "4"
type input "40"
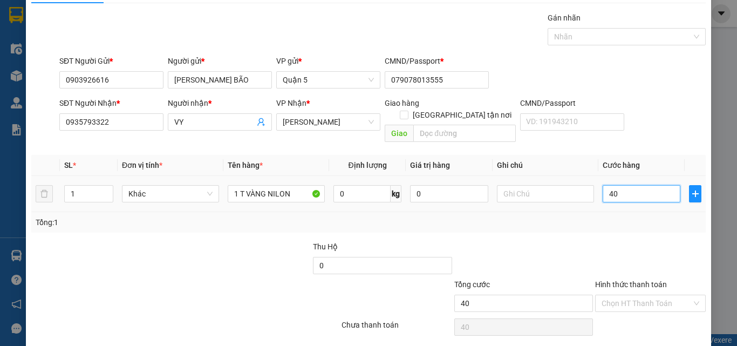
scroll to position [53, 0]
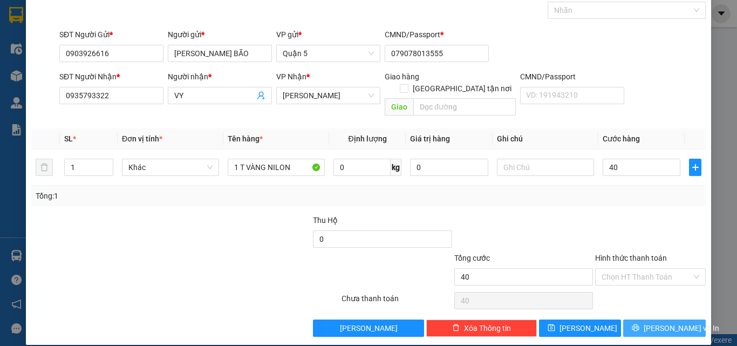
type input "40.000"
click at [648, 322] on span "[PERSON_NAME] và In" at bounding box center [682, 328] width 76 height 12
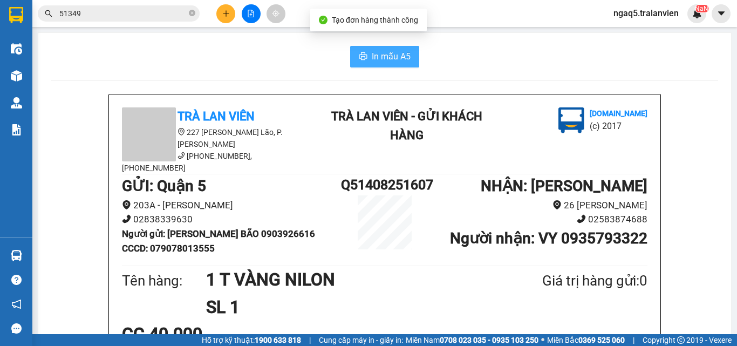
click at [397, 58] on span "In mẫu A5" at bounding box center [391, 56] width 39 height 13
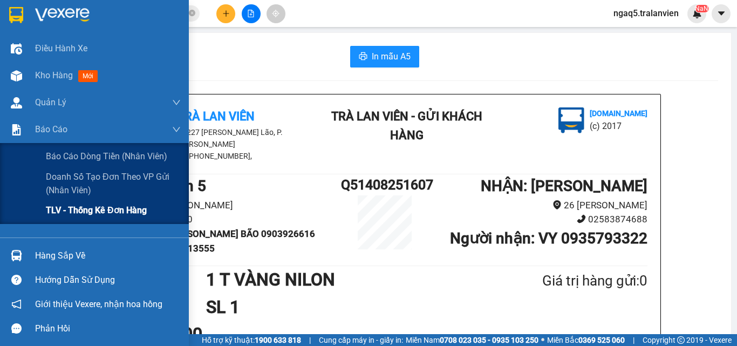
click at [110, 211] on span "TLV - Thống kê đơn hàng" at bounding box center [96, 210] width 101 height 13
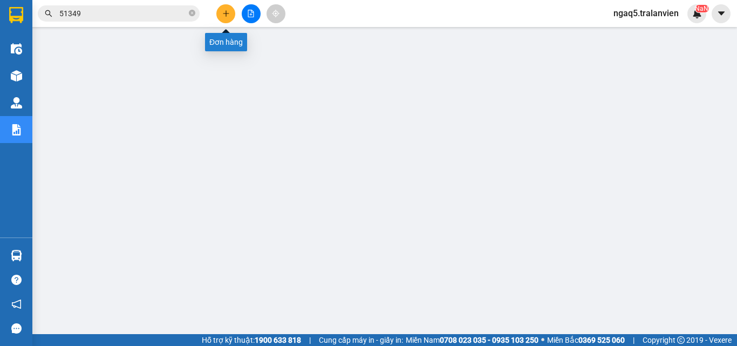
click at [224, 19] on button at bounding box center [225, 13] width 19 height 19
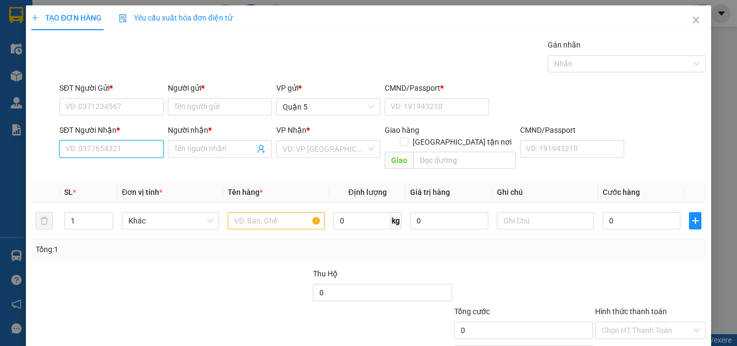
click at [124, 153] on input "SĐT Người Nhận *" at bounding box center [111, 148] width 104 height 17
click at [91, 146] on input "6050" at bounding box center [111, 148] width 104 height 17
click at [142, 172] on div "0902596050 - LAN ĐÍNH" at bounding box center [110, 171] width 90 height 12
type input "0902596050"
type input "LAN ĐÍNH"
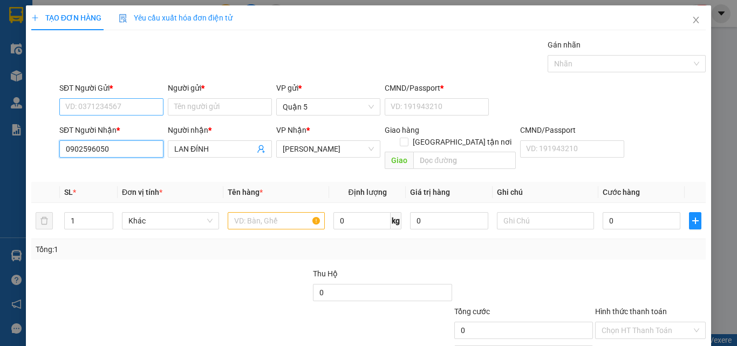
type input "0902596050"
click at [112, 104] on input "SĐT Người Gửi *" at bounding box center [111, 106] width 104 height 17
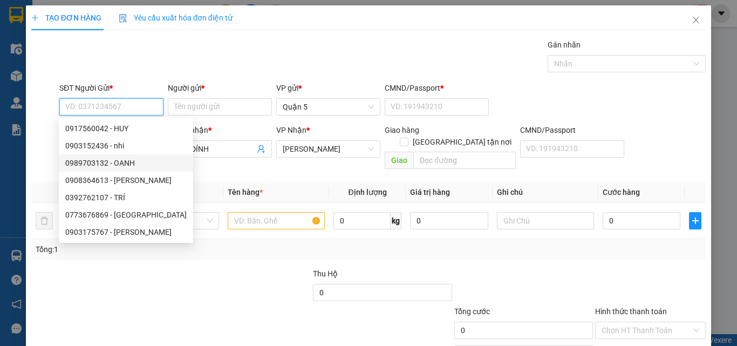
click at [126, 164] on div "0989703132 - OANH" at bounding box center [125, 163] width 121 height 12
type input "0989703132"
type input "OANH"
type input "123456789"
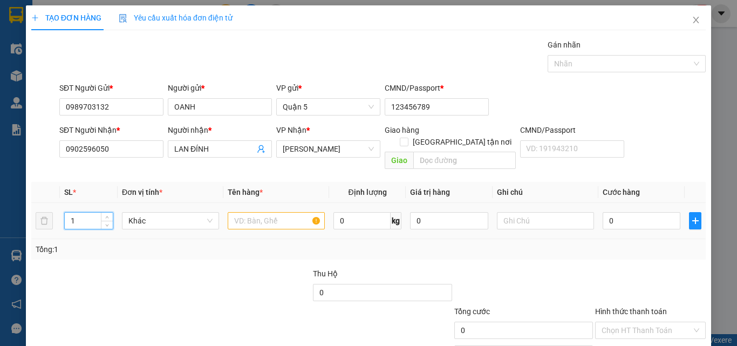
click at [80, 215] on input "1" at bounding box center [89, 221] width 48 height 16
type input "3"
click at [256, 212] on input "text" at bounding box center [276, 220] width 97 height 17
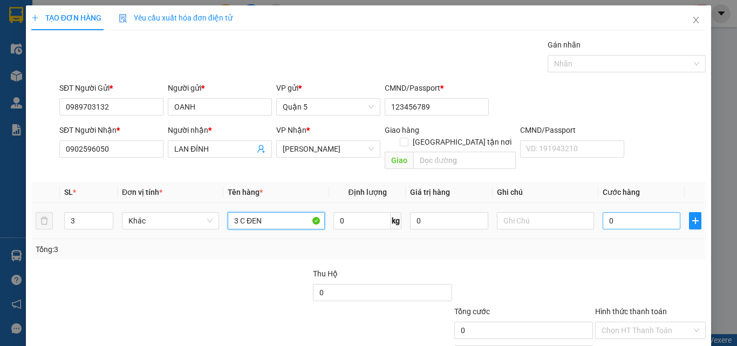
type input "3 C ĐEN"
click at [613, 212] on input "0" at bounding box center [642, 220] width 78 height 17
type input "2"
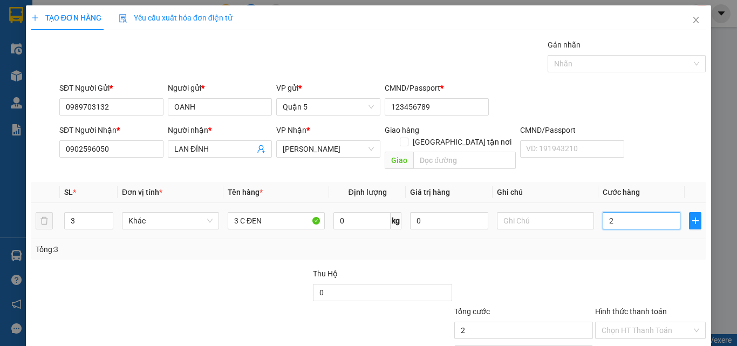
type input "20"
type input "200"
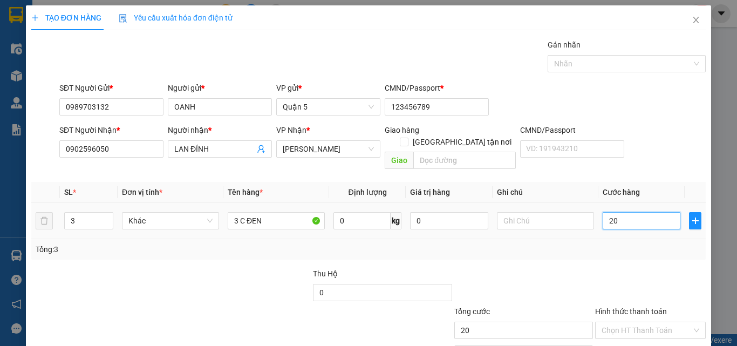
type input "200"
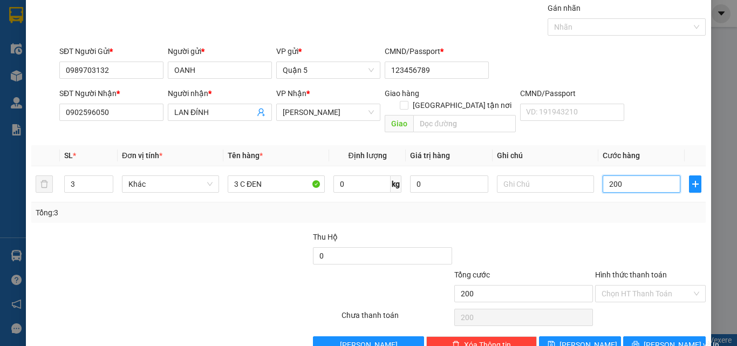
scroll to position [53, 0]
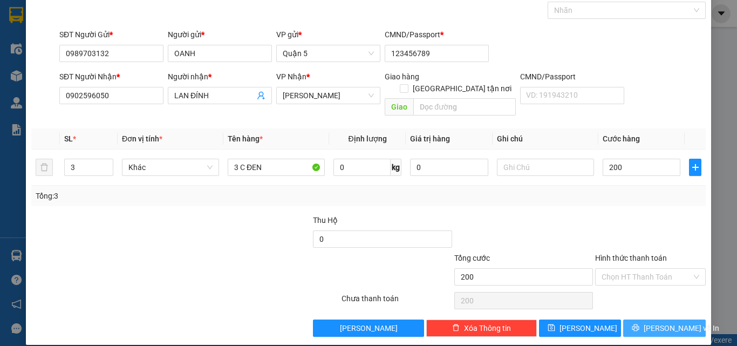
type input "200.000"
click at [640, 324] on icon "printer" at bounding box center [636, 327] width 7 height 7
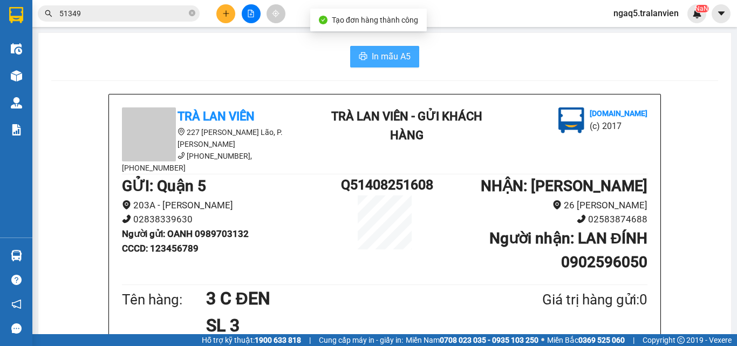
click at [378, 58] on span "In mẫu A5" at bounding box center [391, 56] width 39 height 13
drag, startPoint x: 215, startPoint y: 55, endPoint x: 172, endPoint y: 83, distance: 51.5
click at [215, 55] on div "In mẫu A5" at bounding box center [384, 57] width 667 height 22
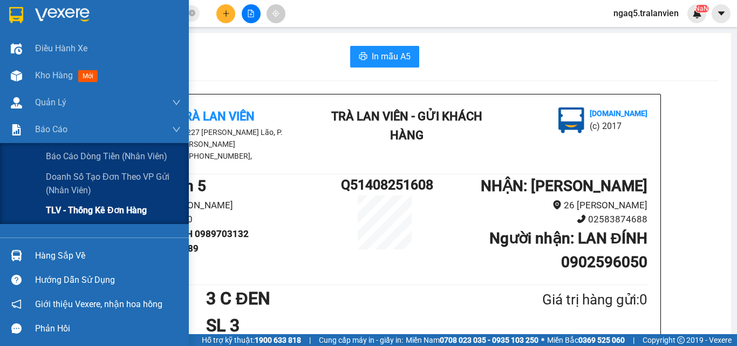
click at [93, 200] on div "TLV - Thống kê đơn hàng" at bounding box center [113, 210] width 135 height 27
